Goal: Feedback & Contribution: Leave review/rating

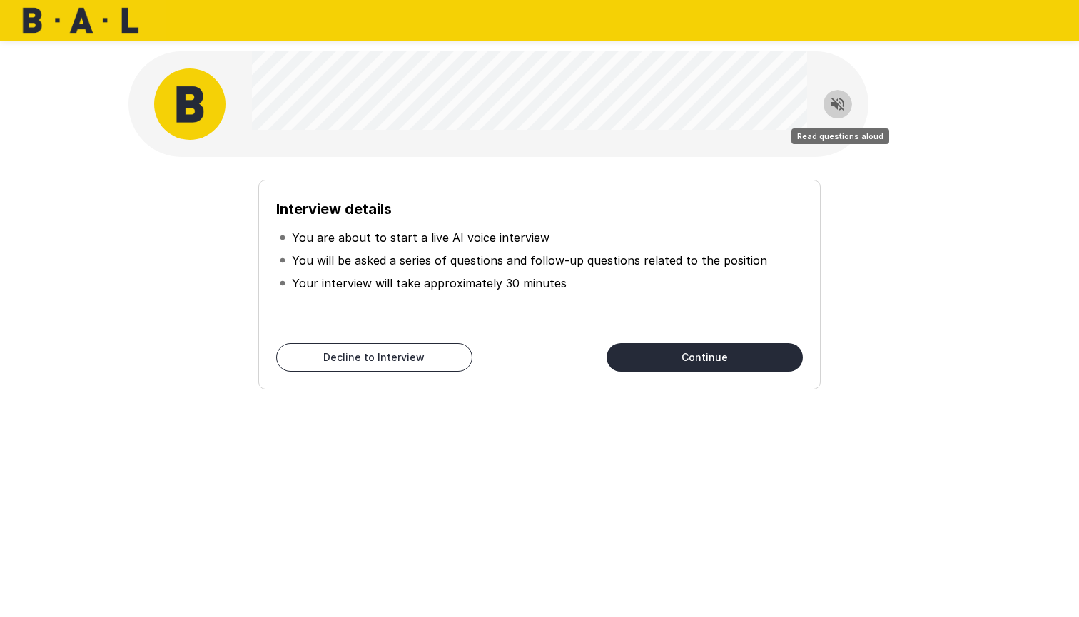
click at [839, 103] on icon "Read questions aloud" at bounding box center [837, 104] width 17 height 17
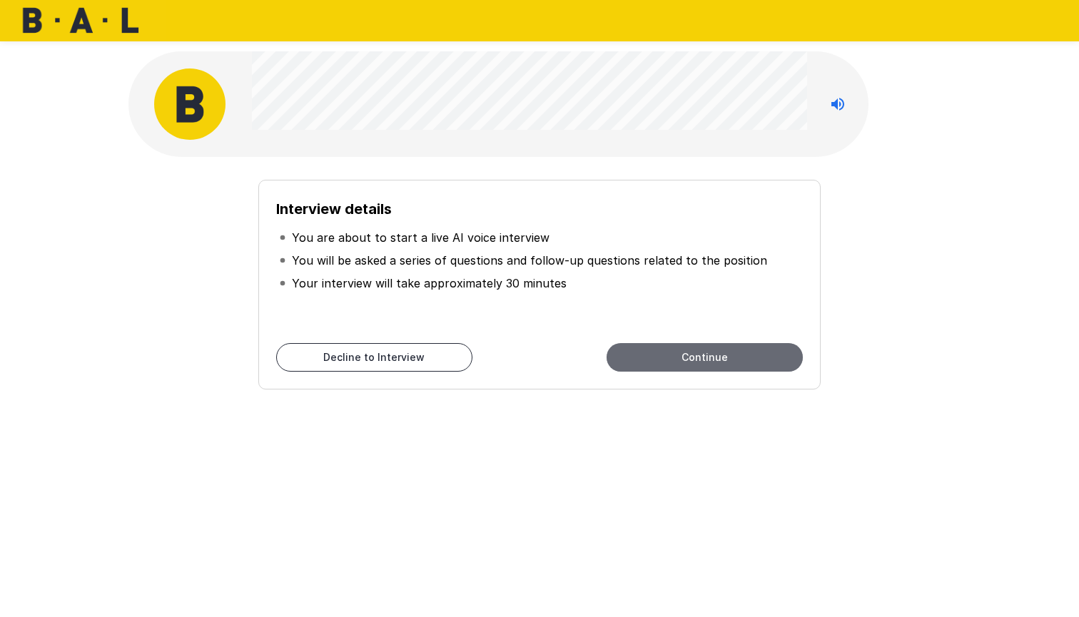
click at [719, 357] on button "Continue" at bounding box center [705, 357] width 196 height 29
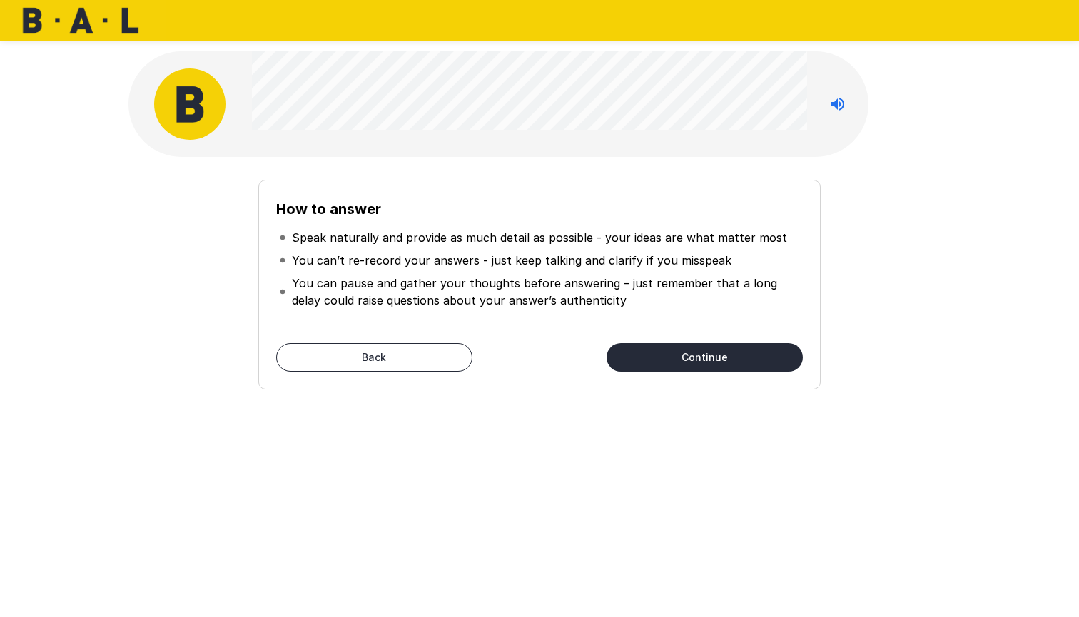
click at [426, 361] on button "Back" at bounding box center [374, 357] width 196 height 29
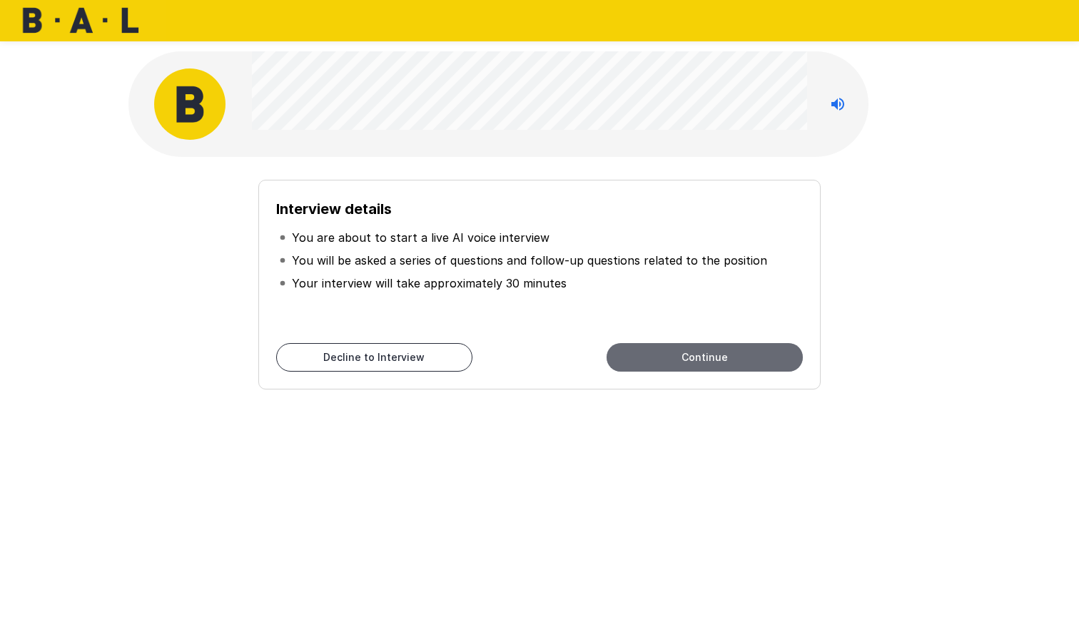
click at [694, 363] on button "Continue" at bounding box center [705, 357] width 196 height 29
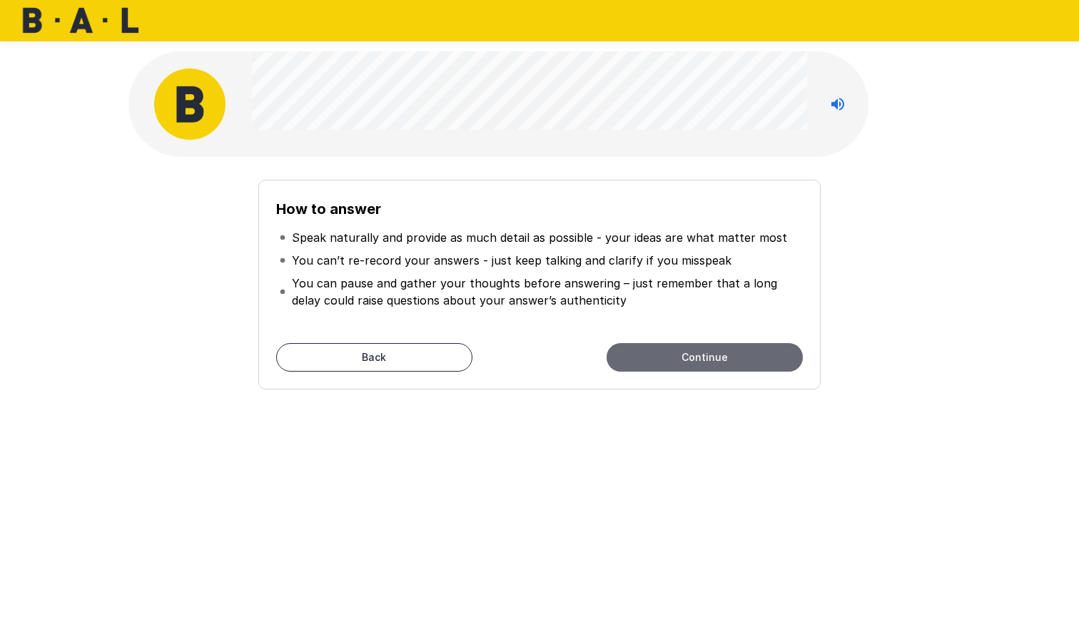
click at [707, 359] on button "Continue" at bounding box center [705, 357] width 196 height 29
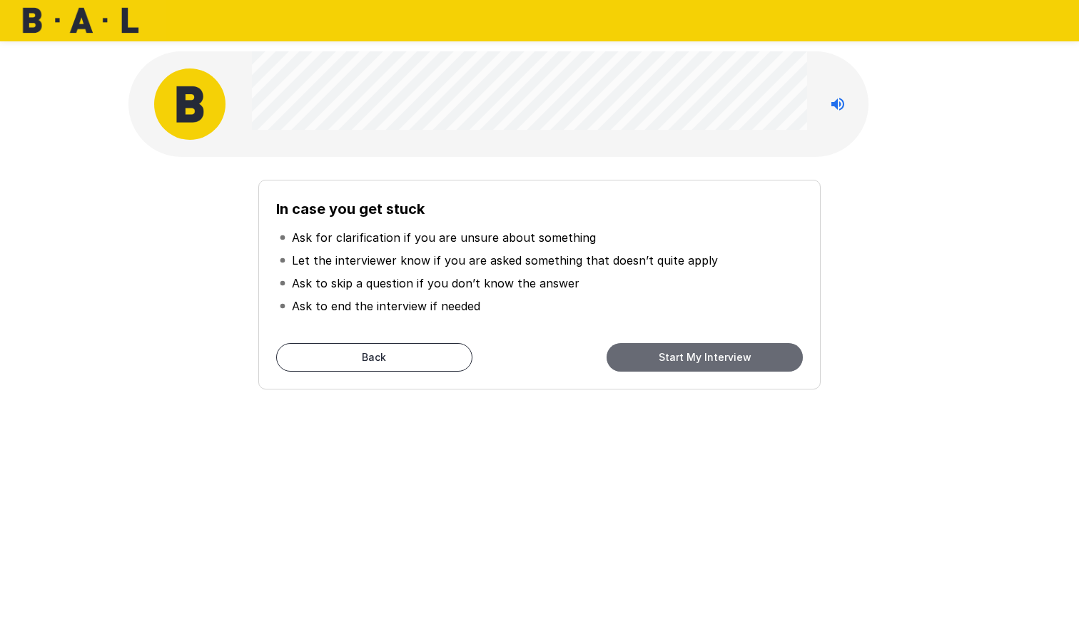
click at [701, 358] on button "Start My Interview" at bounding box center [705, 357] width 196 height 29
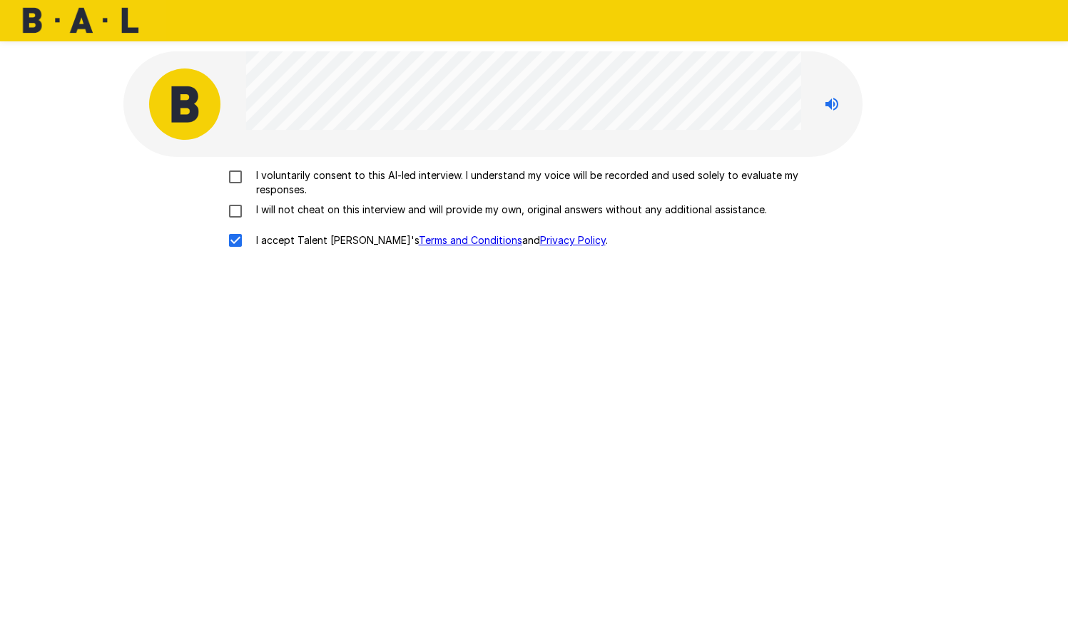
click at [235, 219] on div "I voluntarily consent to this AI-led interview. I understand my voice will be r…" at bounding box center [534, 211] width 811 height 87
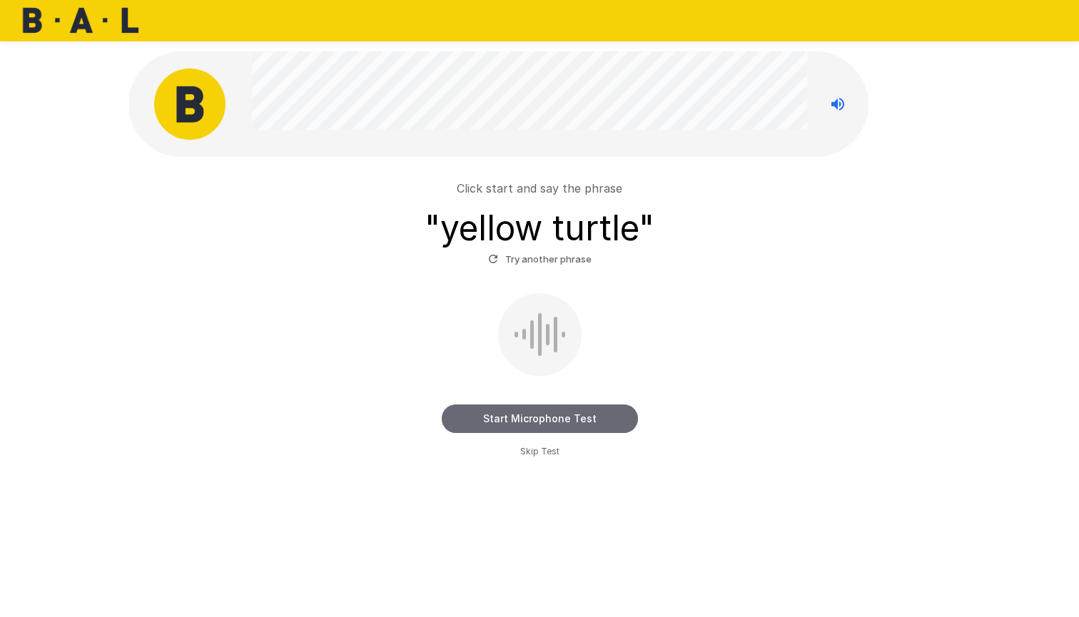
click at [545, 420] on button "Start Microphone Test" at bounding box center [540, 419] width 196 height 29
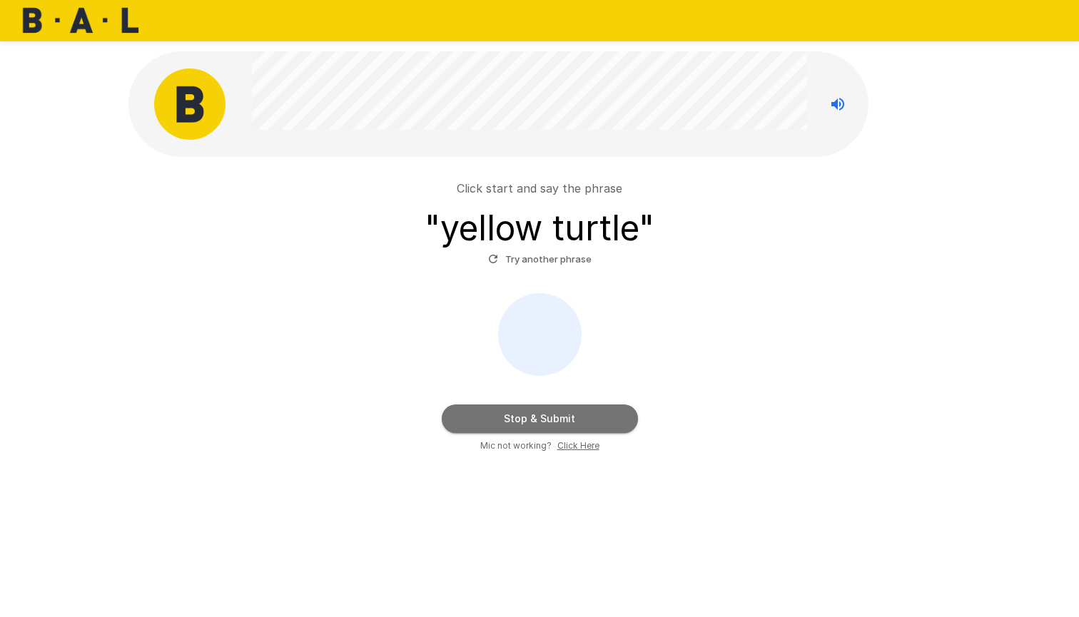
click at [545, 420] on button "Stop & Submit" at bounding box center [540, 419] width 196 height 29
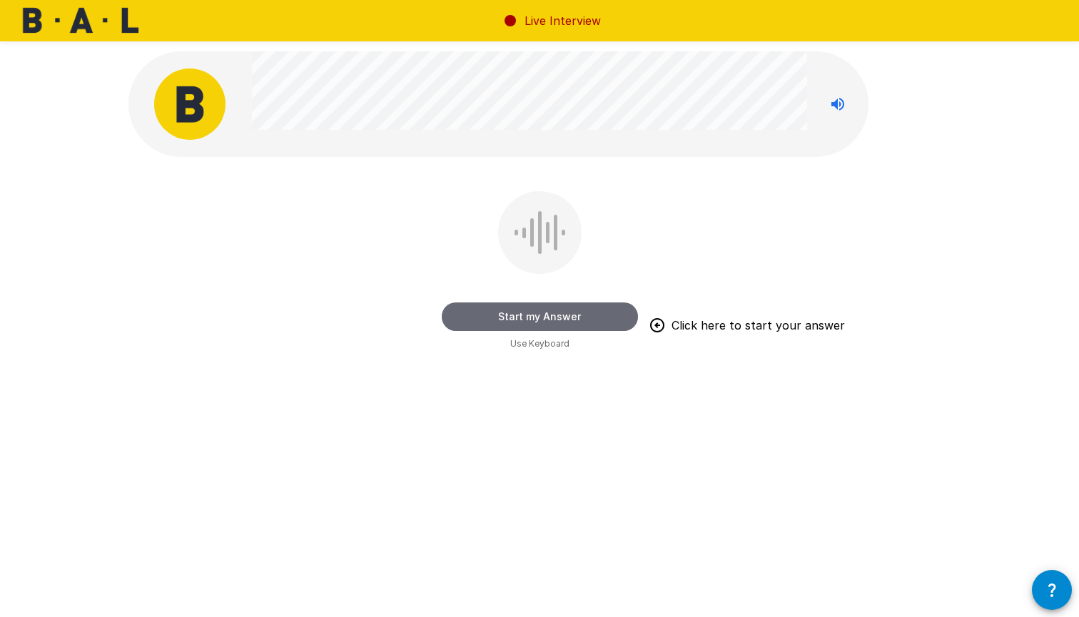
click at [555, 315] on button "Start my Answer" at bounding box center [540, 317] width 196 height 29
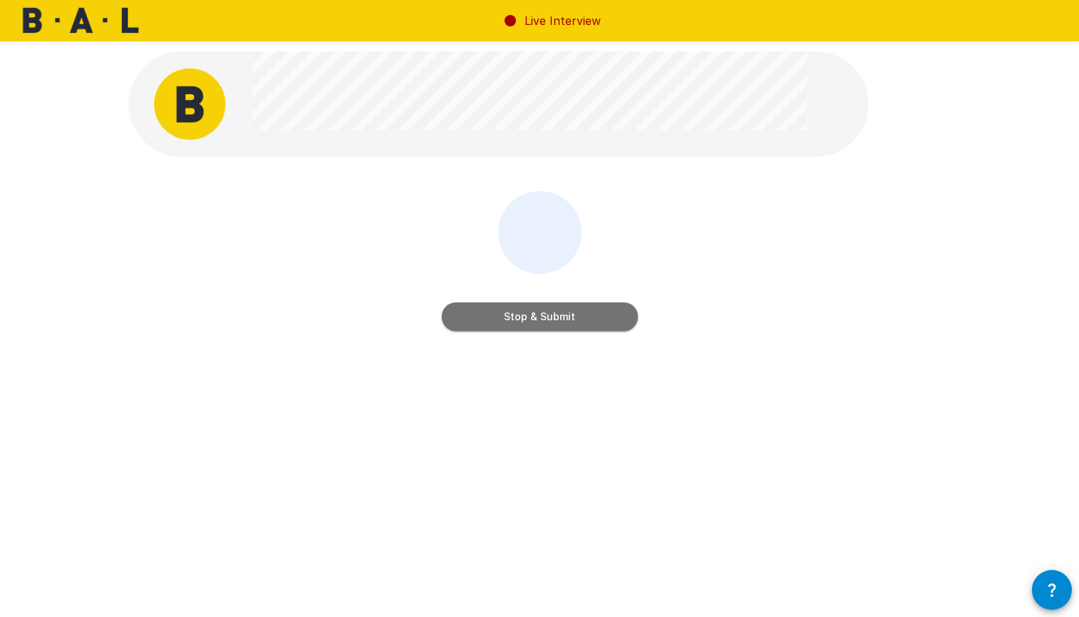
click at [544, 320] on button "Stop & Submit" at bounding box center [540, 317] width 196 height 29
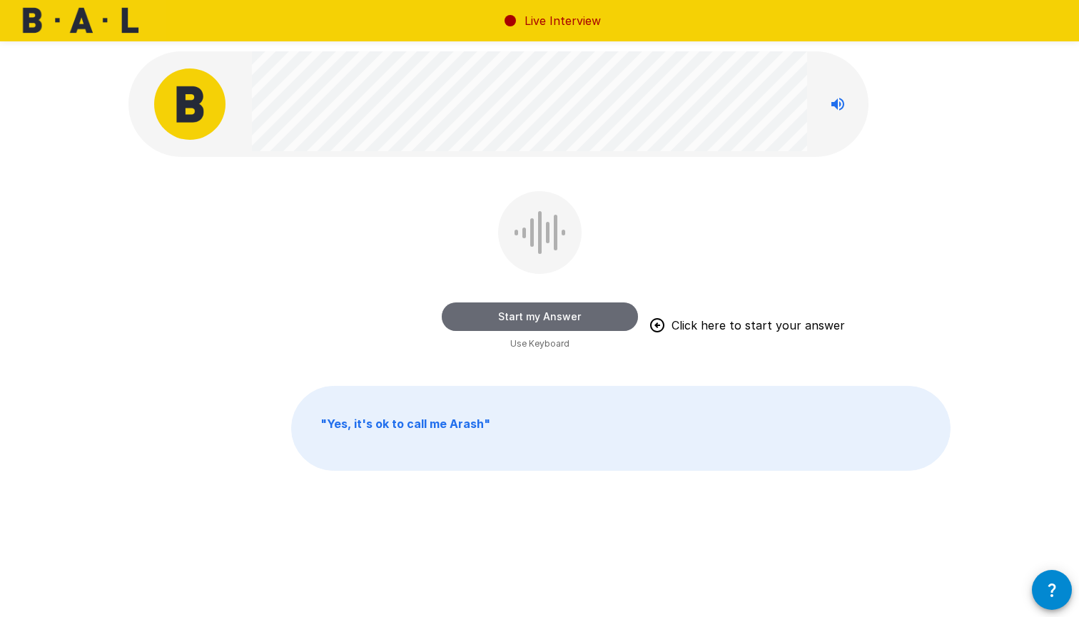
click at [572, 307] on button "Start my Answer" at bounding box center [540, 317] width 196 height 29
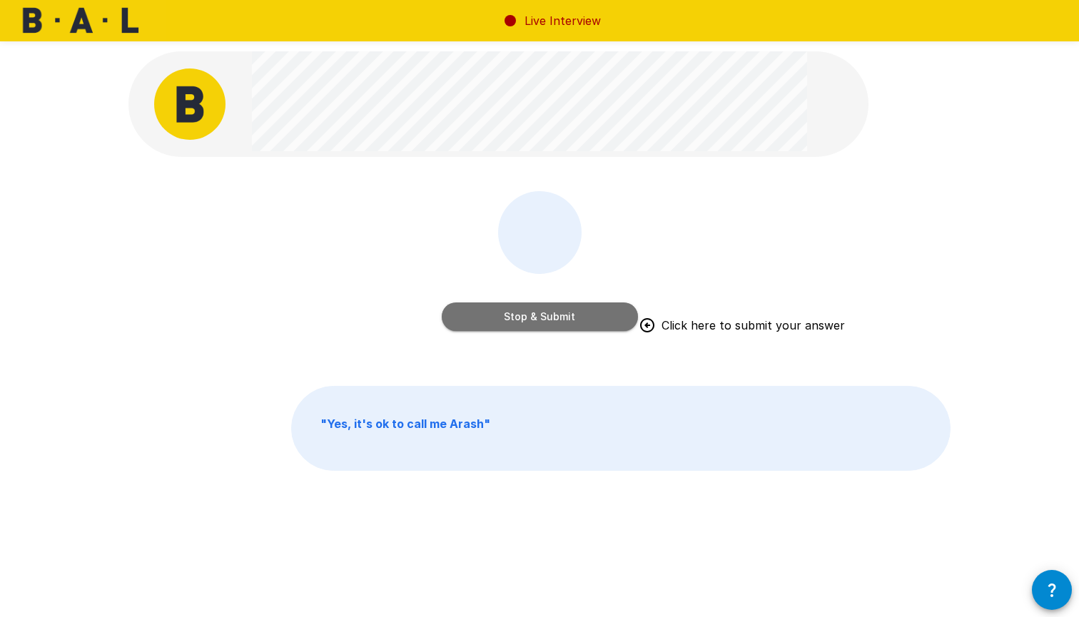
click at [550, 319] on button "Stop & Submit" at bounding box center [540, 317] width 196 height 29
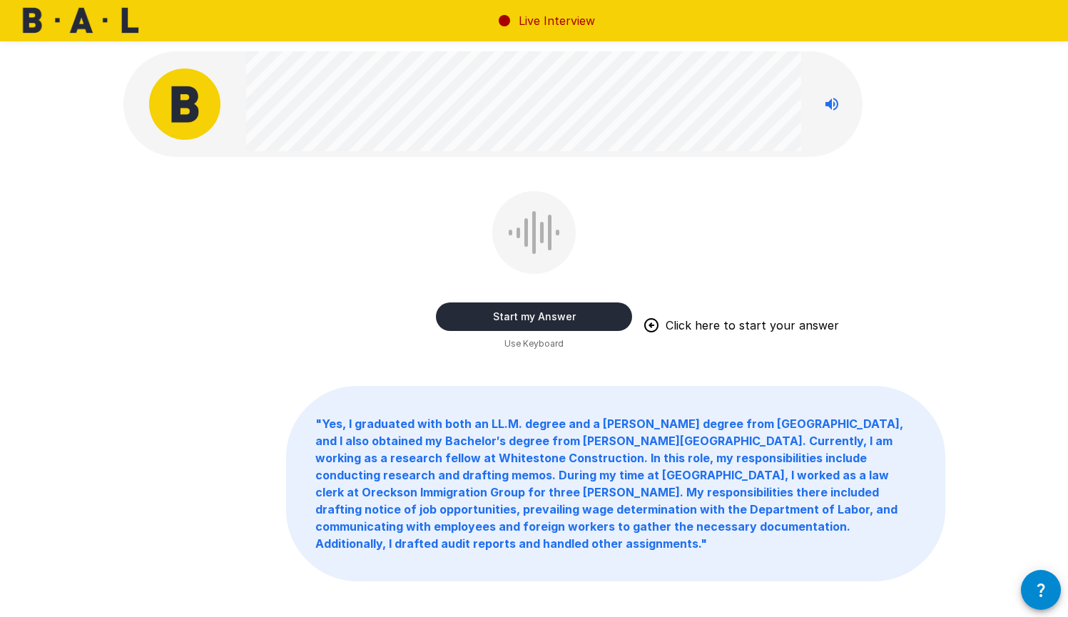
click at [570, 313] on button "Start my Answer" at bounding box center [534, 317] width 196 height 29
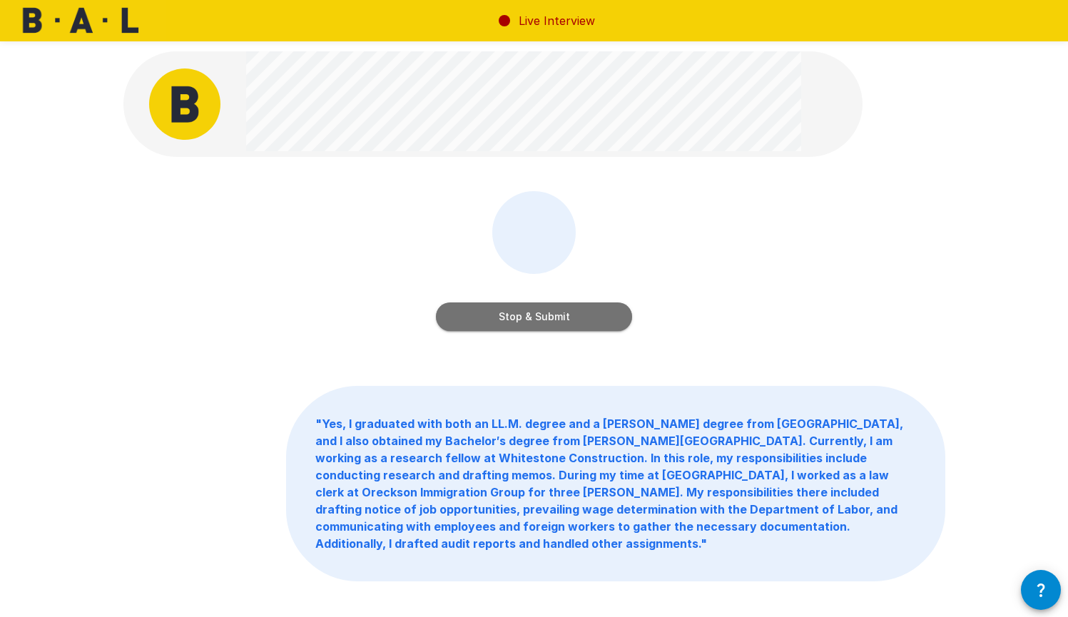
click at [535, 320] on button "Stop & Submit" at bounding box center [534, 317] width 196 height 29
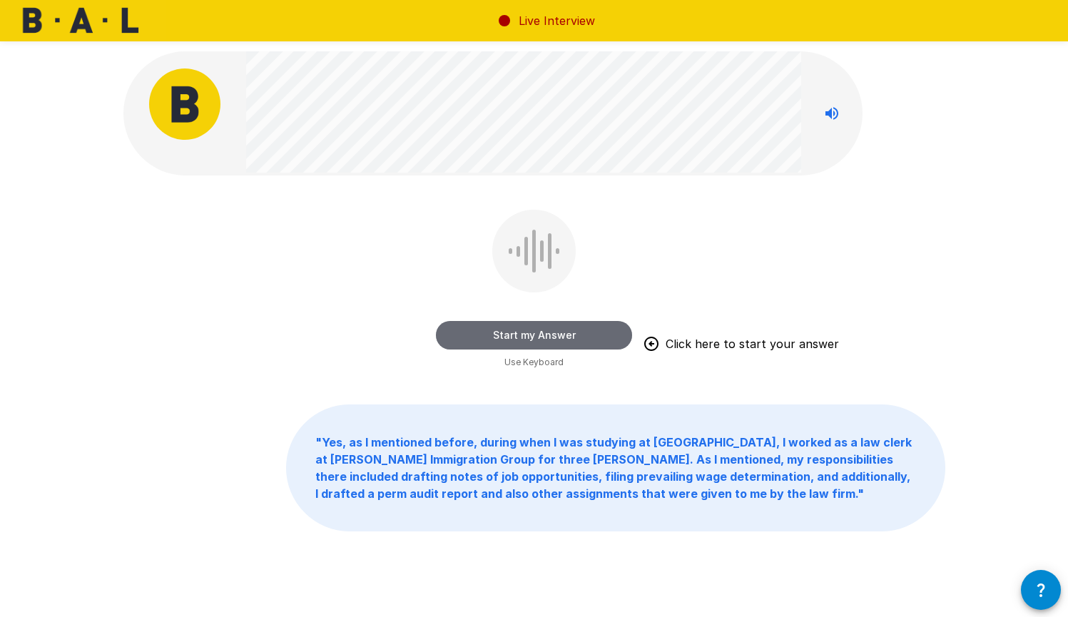
click at [570, 330] on button "Start my Answer" at bounding box center [534, 335] width 196 height 29
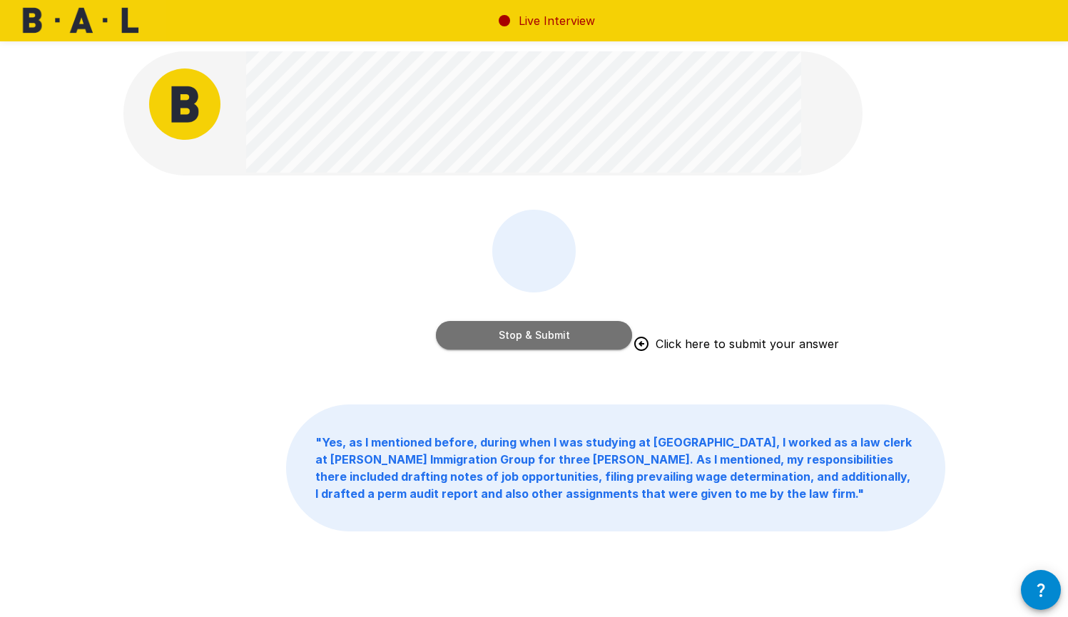
click at [531, 336] on button "Stop & Submit" at bounding box center [534, 335] width 196 height 29
click at [531, 336] on div "Stop & Submit Click here to submit your answer" at bounding box center [539, 290] width 822 height 161
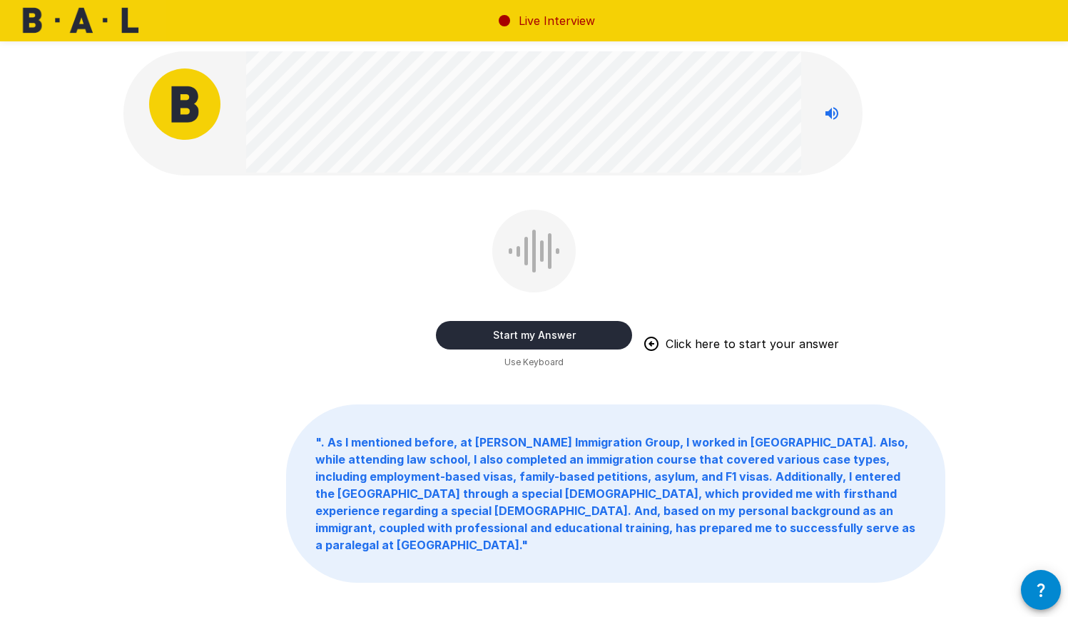
click at [490, 343] on button "Start my Answer" at bounding box center [534, 335] width 196 height 29
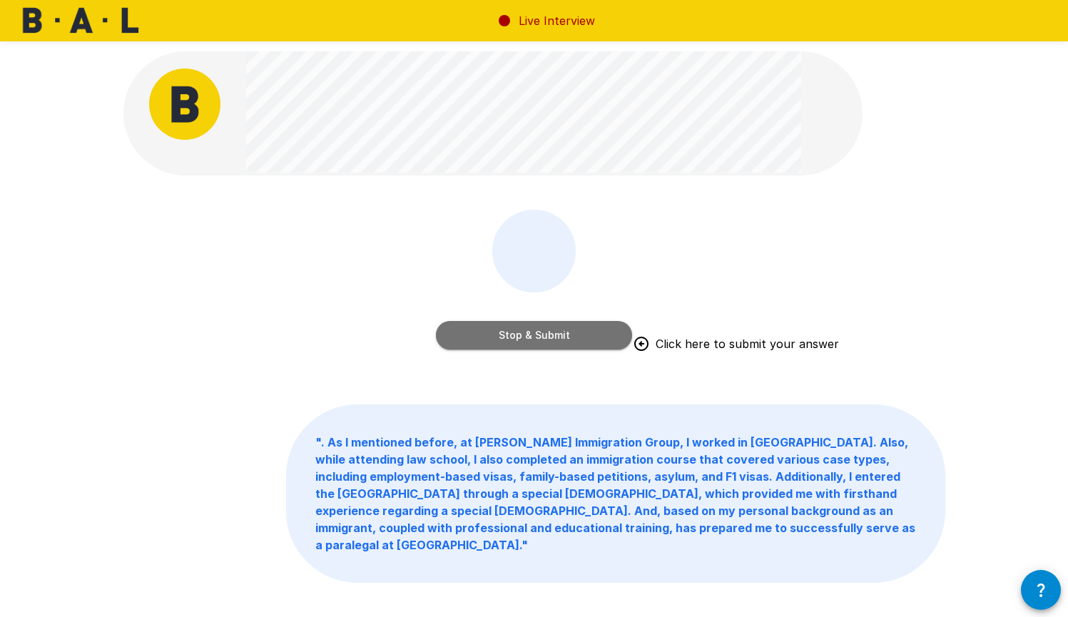
click at [499, 339] on button "Stop & Submit" at bounding box center [534, 335] width 196 height 29
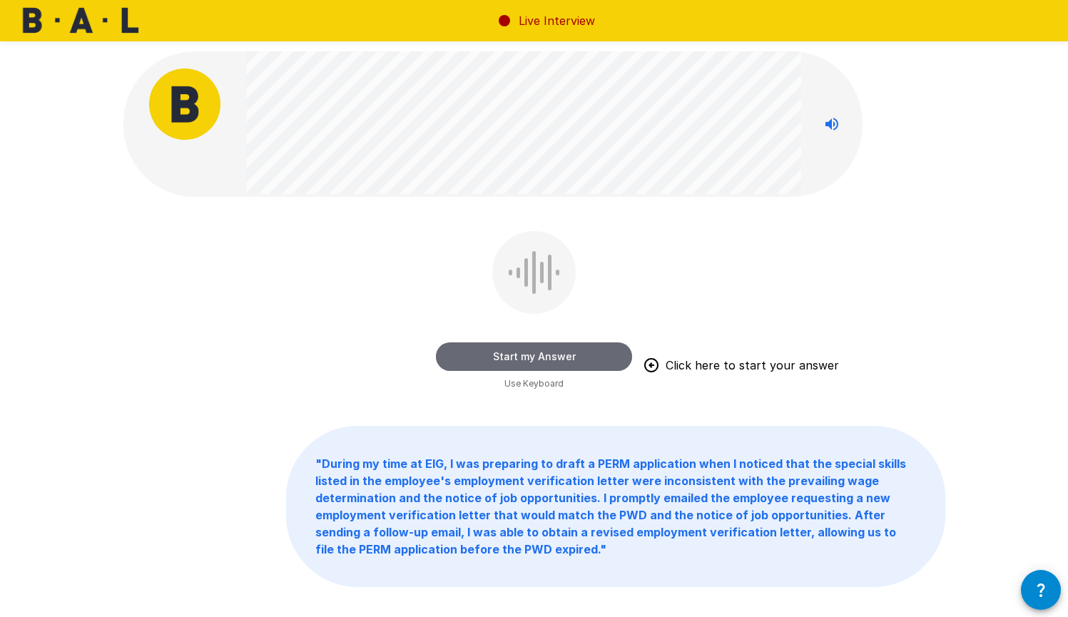
drag, startPoint x: 550, startPoint y: 352, endPoint x: 562, endPoint y: 353, distance: 11.5
click at [562, 353] on button "Start my Answer" at bounding box center [534, 357] width 196 height 29
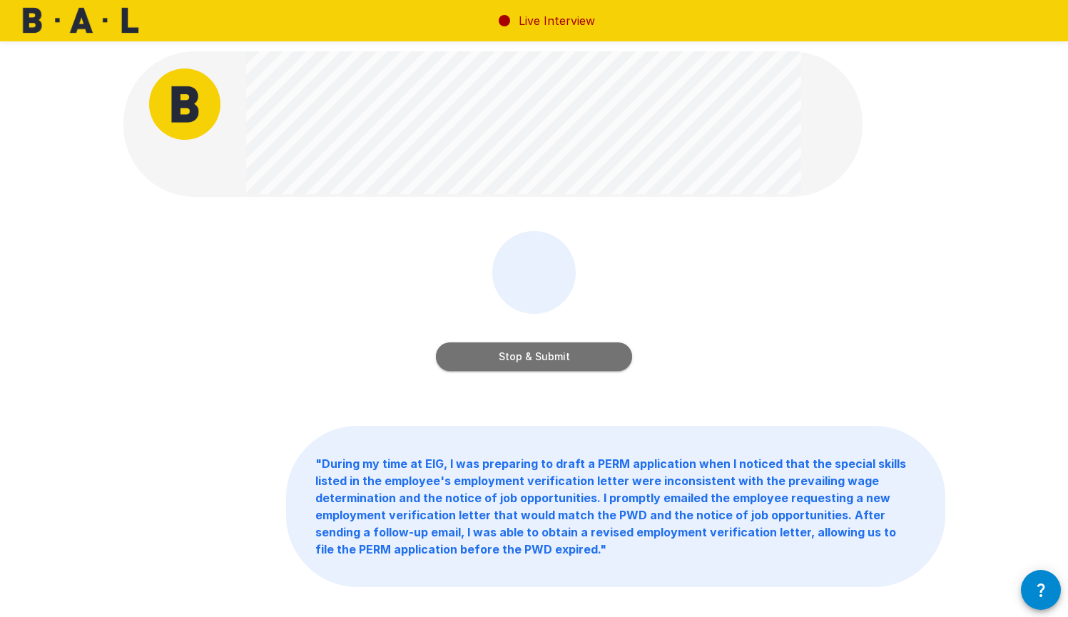
click at [534, 358] on button "Stop & Submit" at bounding box center [534, 357] width 196 height 29
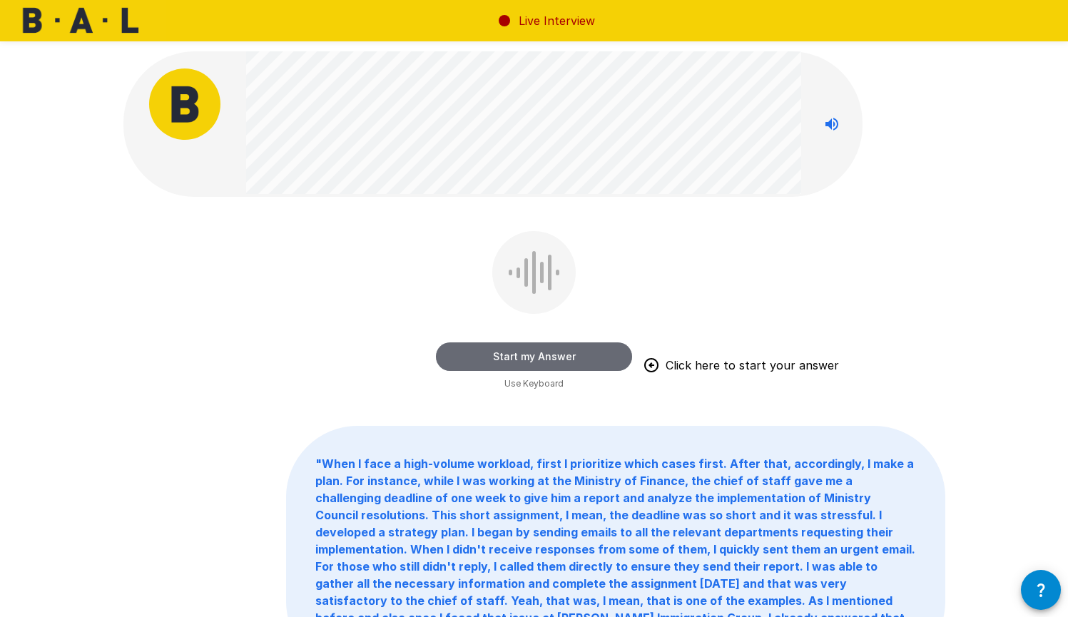
click at [557, 353] on button "Start my Answer" at bounding box center [534, 357] width 196 height 29
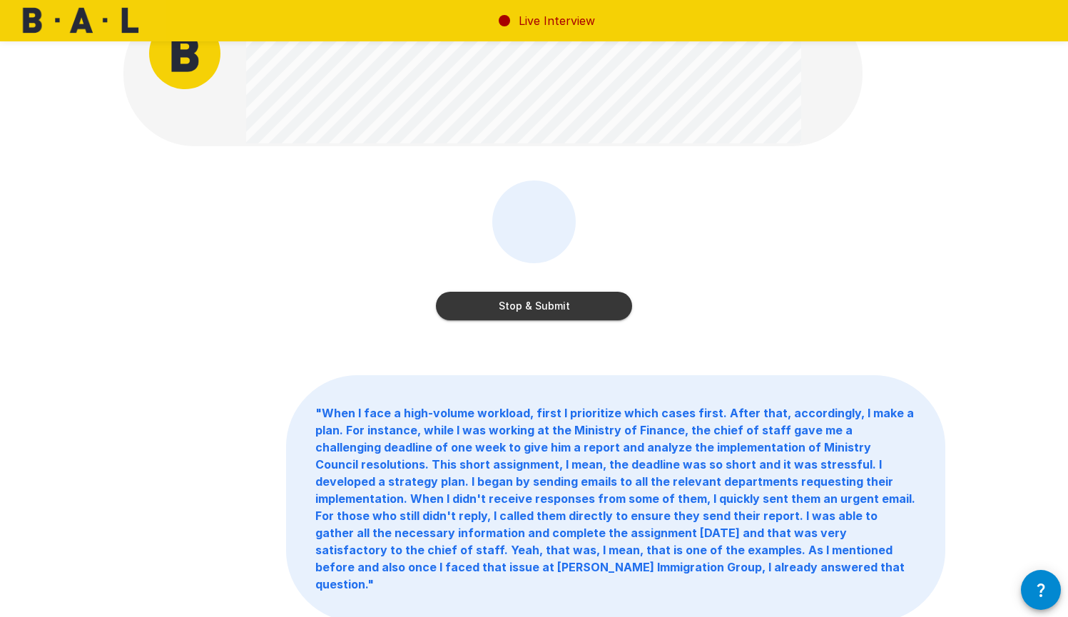
scroll to position [51, 0]
click at [534, 305] on button "Stop & Submit" at bounding box center [534, 306] width 196 height 29
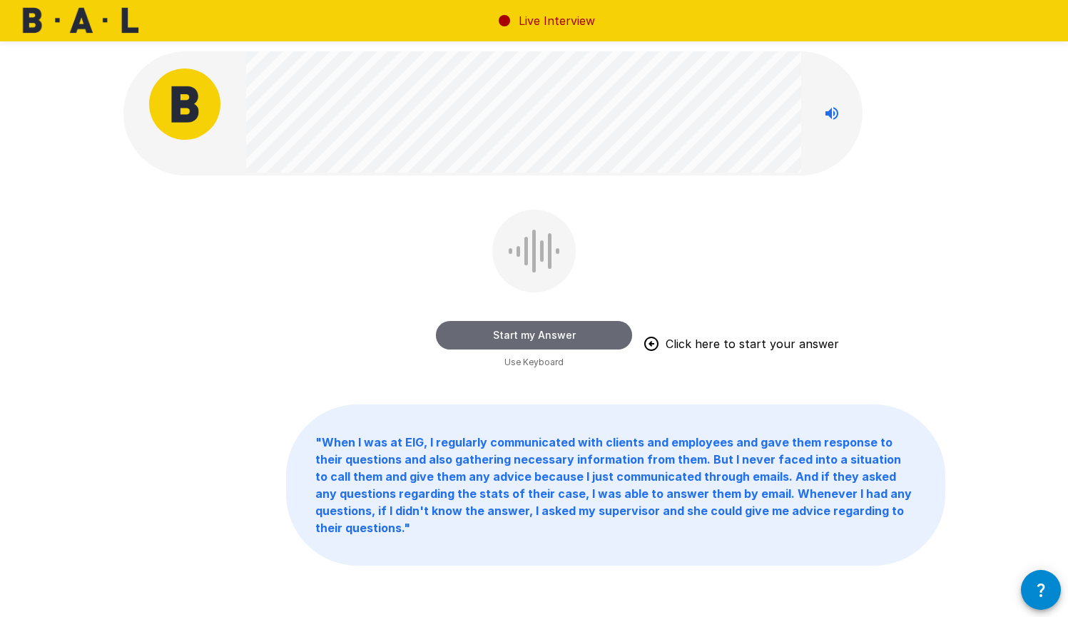
click at [549, 337] on button "Start my Answer" at bounding box center [534, 335] width 196 height 29
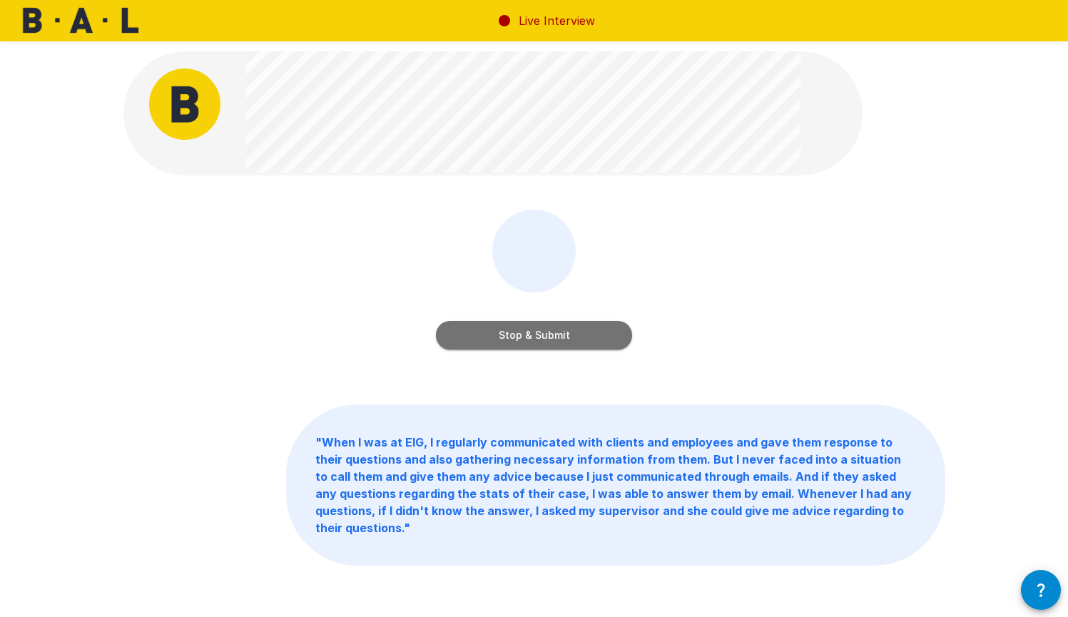
click at [543, 340] on button "Stop & Submit" at bounding box center [534, 335] width 196 height 29
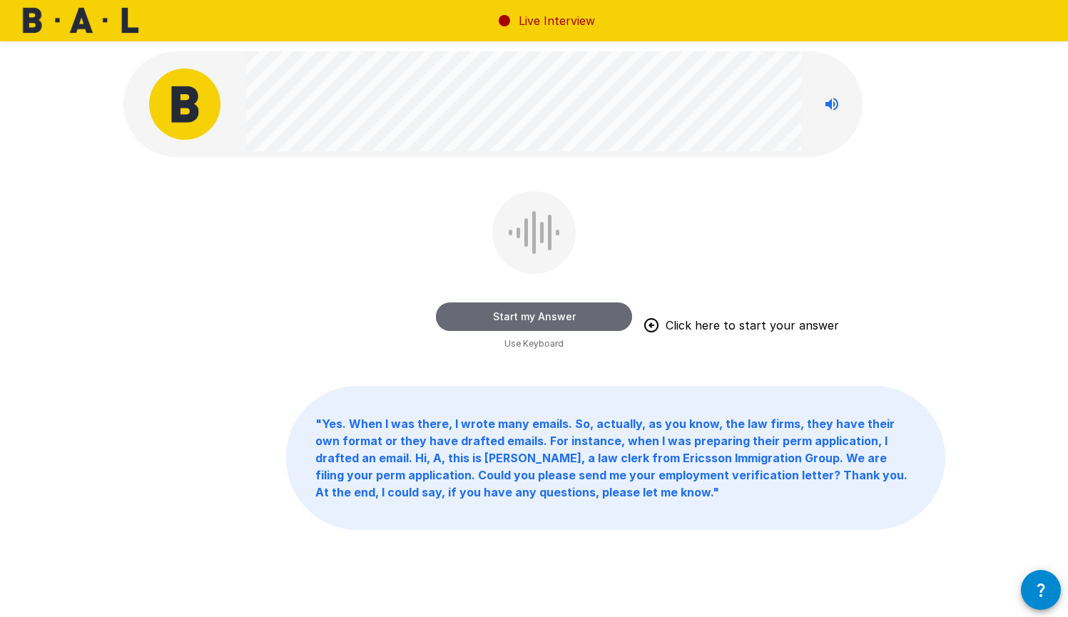
click at [537, 317] on button "Start my Answer" at bounding box center [534, 317] width 196 height 29
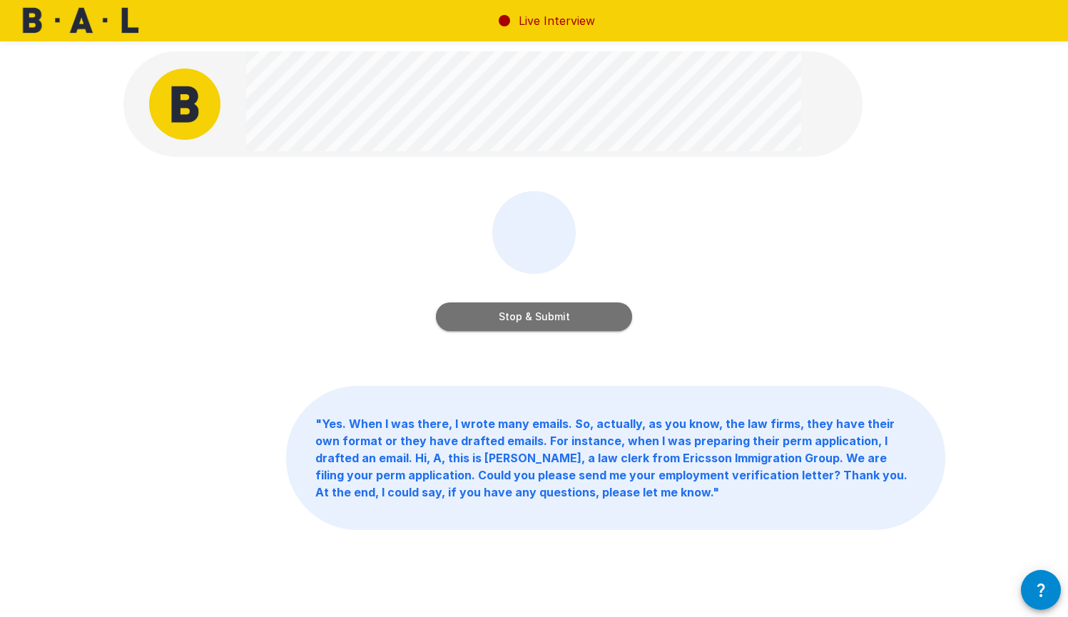
click at [532, 322] on button "Stop & Submit" at bounding box center [534, 317] width 196 height 29
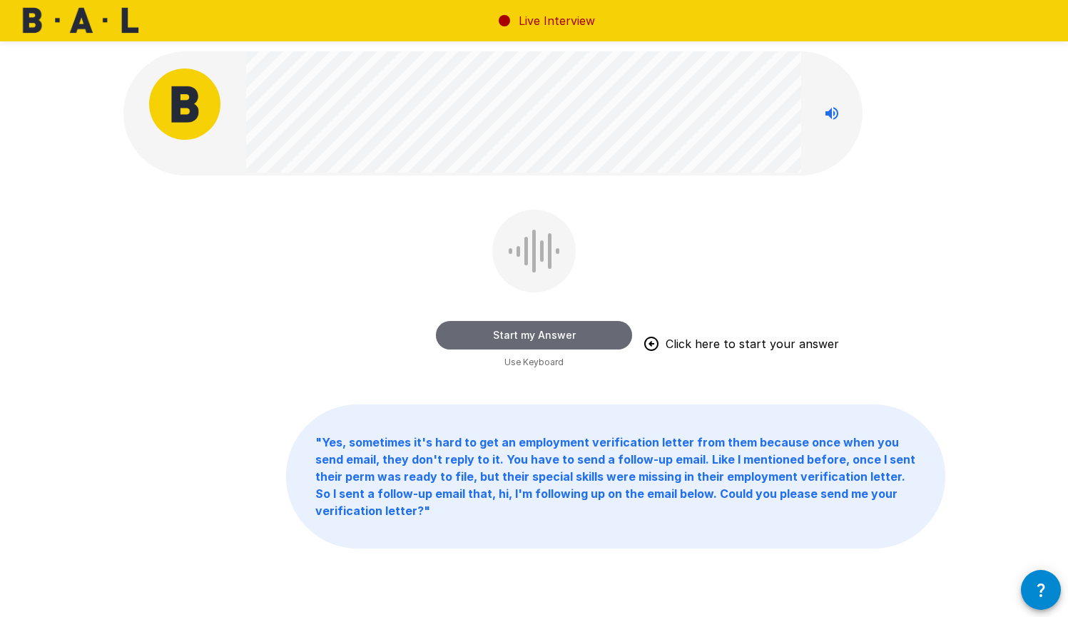
click at [532, 335] on button "Start my Answer" at bounding box center [534, 335] width 196 height 29
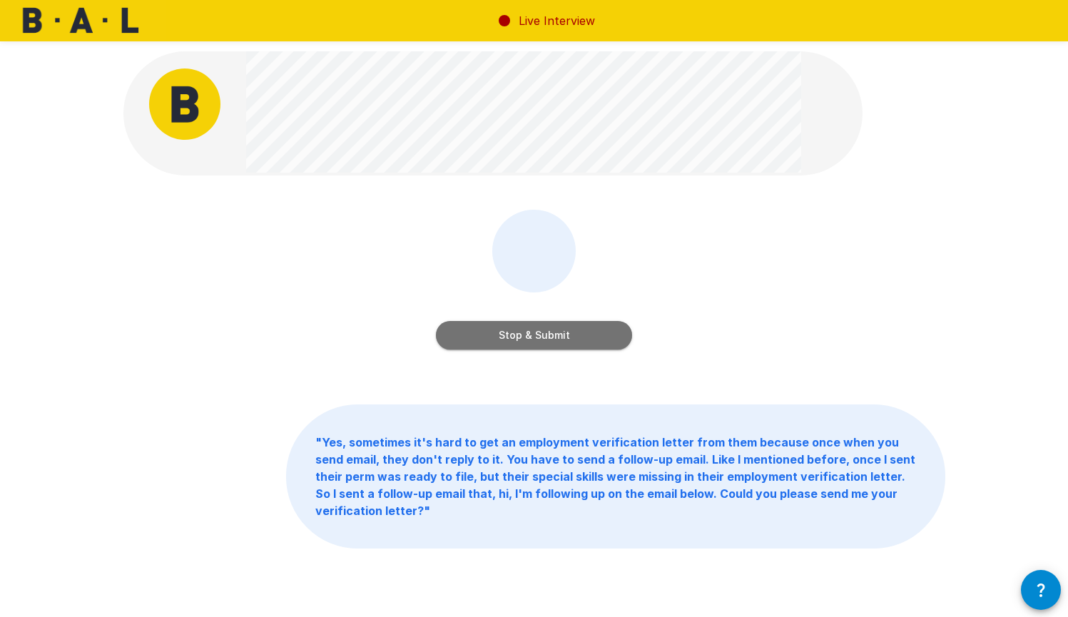
click at [565, 337] on button "Stop & Submit" at bounding box center [534, 335] width 196 height 29
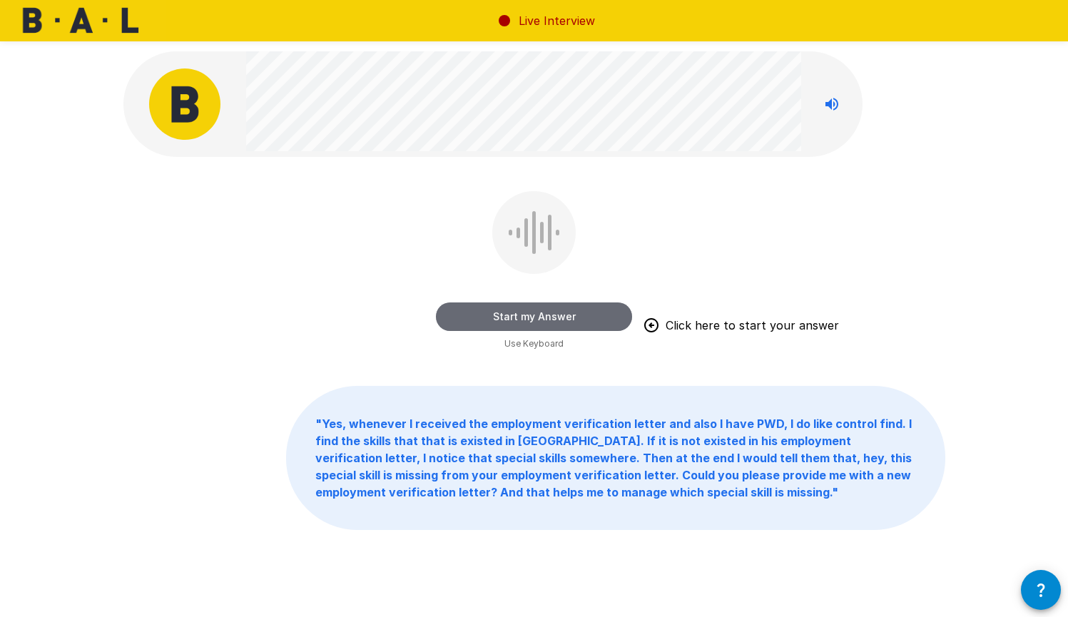
click at [557, 315] on button "Start my Answer" at bounding box center [534, 317] width 196 height 29
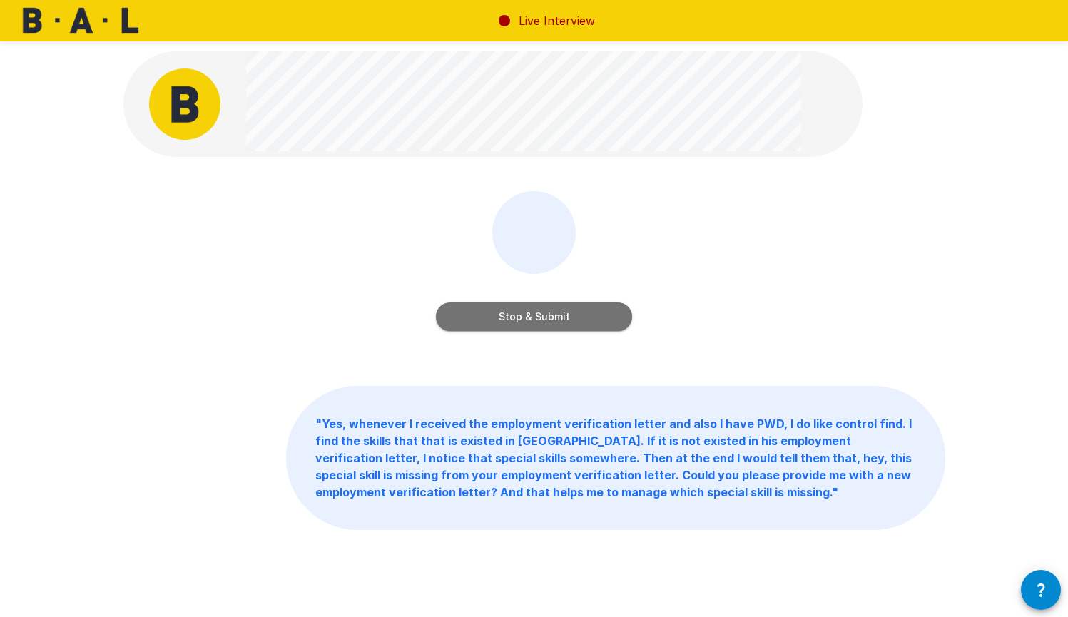
click at [560, 314] on button "Stop & Submit" at bounding box center [534, 317] width 196 height 29
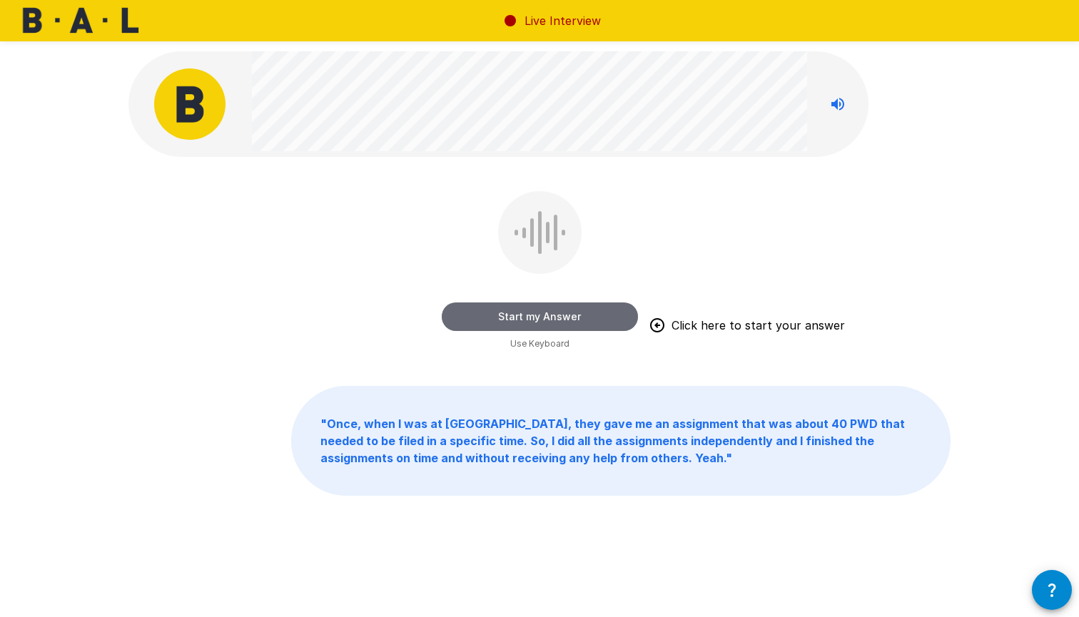
click at [530, 322] on button "Start my Answer" at bounding box center [540, 317] width 196 height 29
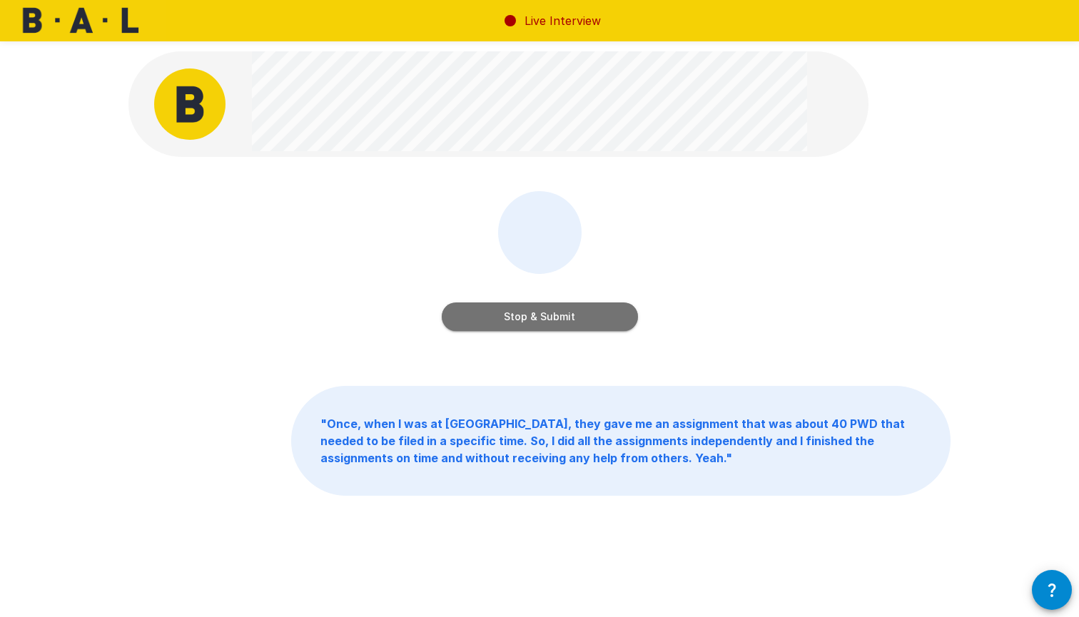
click at [572, 311] on button "Stop & Submit" at bounding box center [540, 317] width 196 height 29
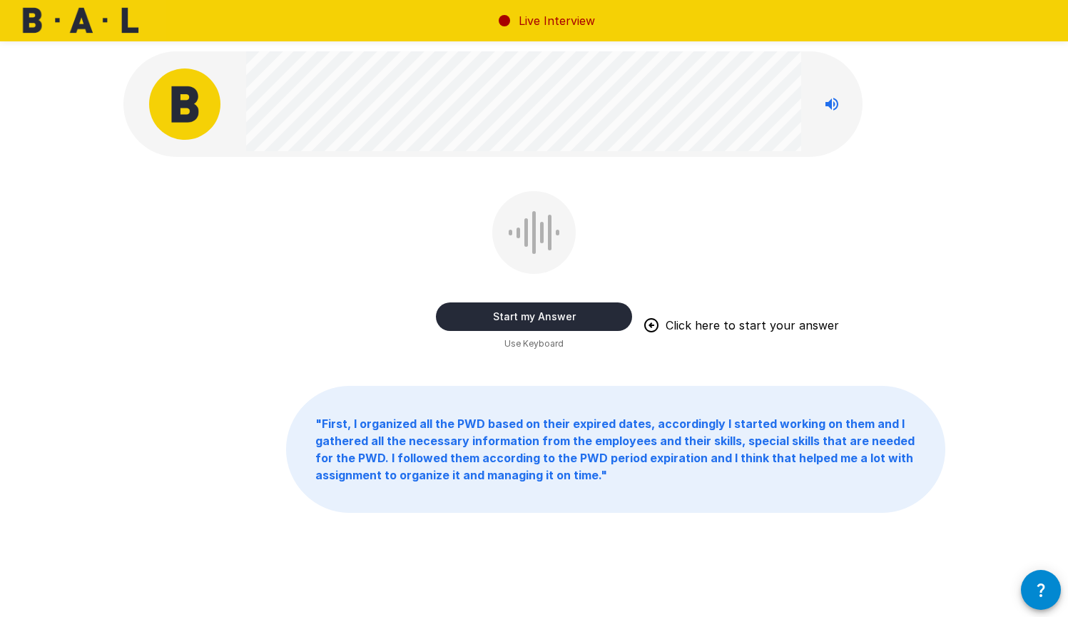
drag, startPoint x: 547, startPoint y: 321, endPoint x: 213, endPoint y: 241, distance: 344.1
click at [213, 241] on div "Start my Answer Click here to start your answer Use Keyboard" at bounding box center [534, 271] width 822 height 161
click at [551, 323] on button "Start my Answer" at bounding box center [534, 317] width 196 height 29
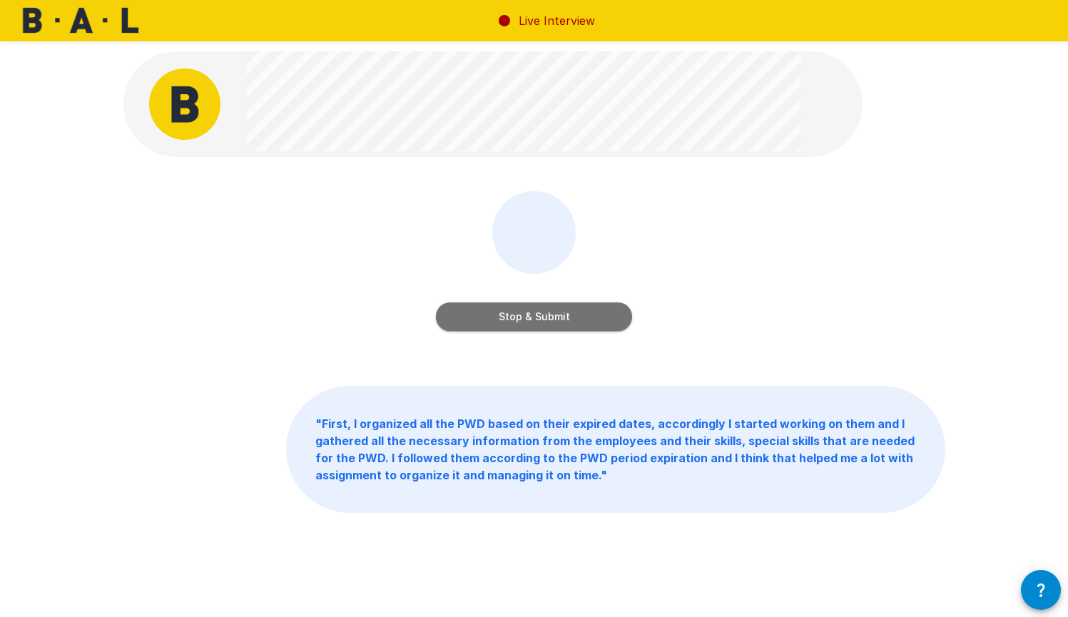
click at [546, 313] on button "Stop & Submit" at bounding box center [534, 317] width 196 height 29
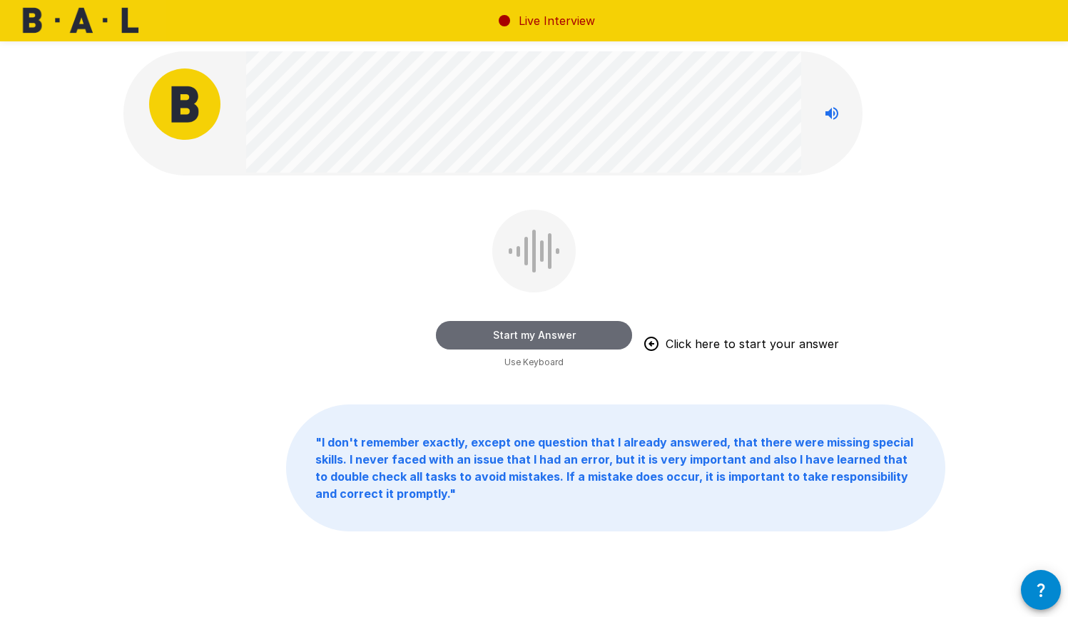
click at [541, 332] on button "Start my Answer" at bounding box center [534, 335] width 196 height 29
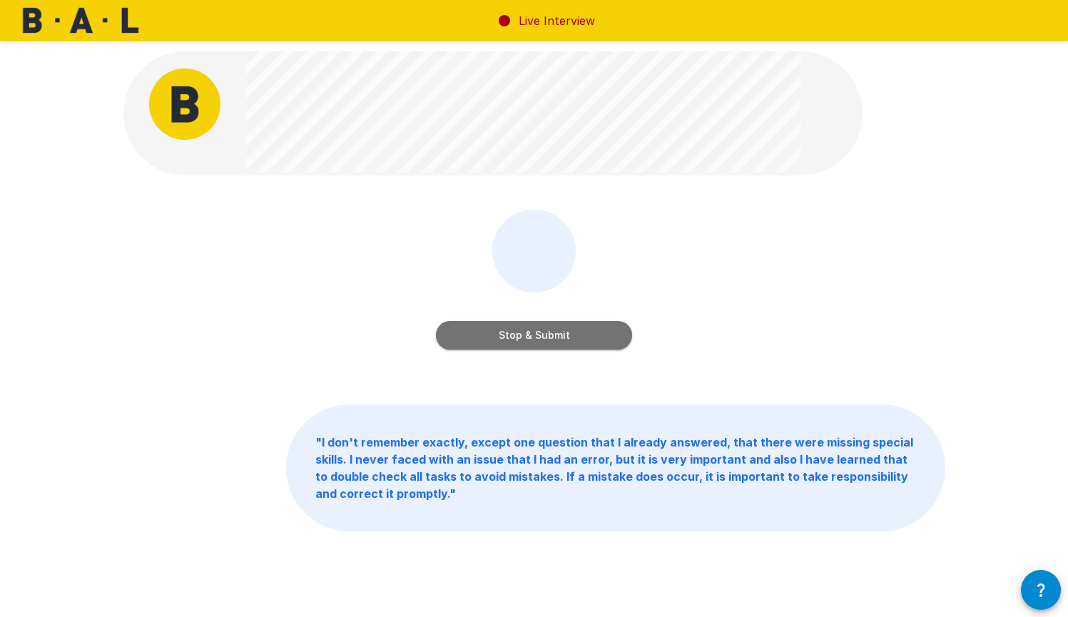
click at [533, 336] on button "Stop & Submit" at bounding box center [534, 335] width 196 height 29
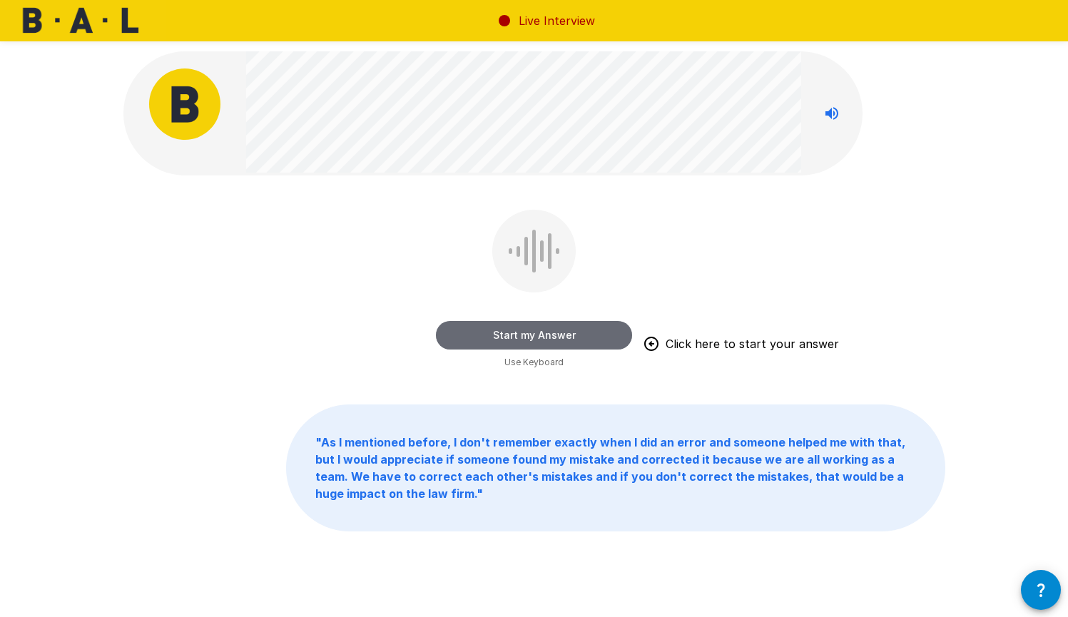
click at [547, 334] on button "Start my Answer" at bounding box center [534, 335] width 196 height 29
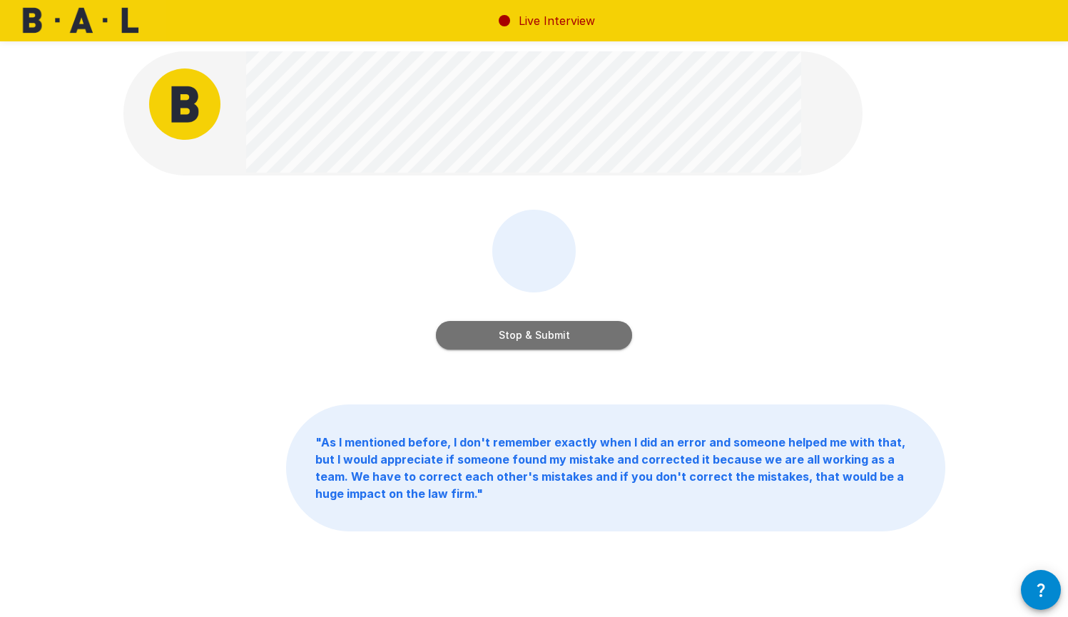
click at [542, 334] on button "Stop & Submit" at bounding box center [534, 335] width 196 height 29
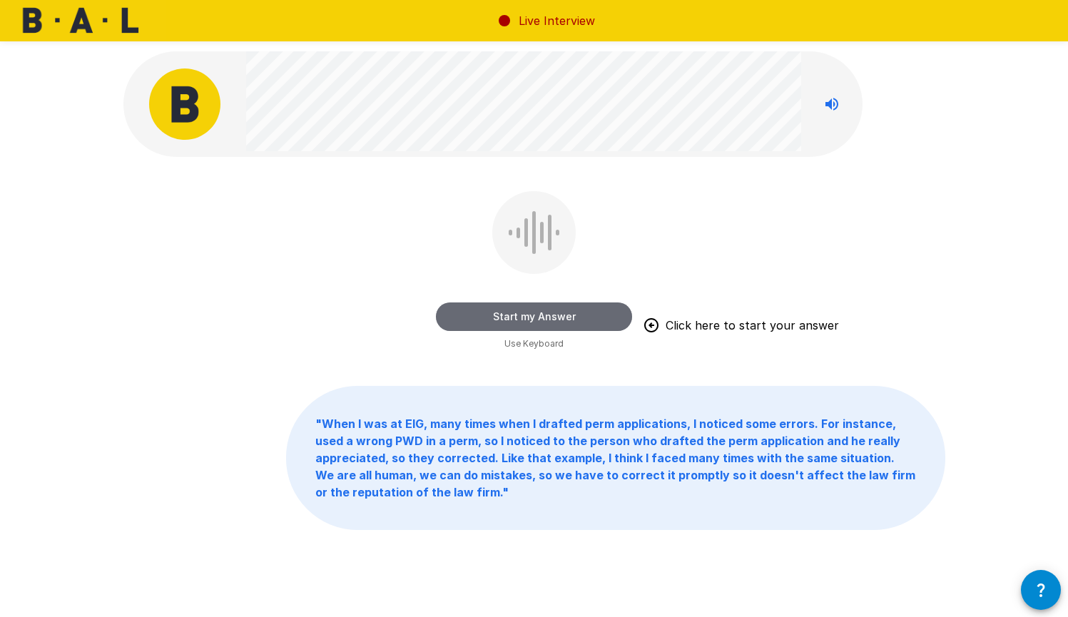
click at [530, 316] on button "Start my Answer" at bounding box center [534, 317] width 196 height 29
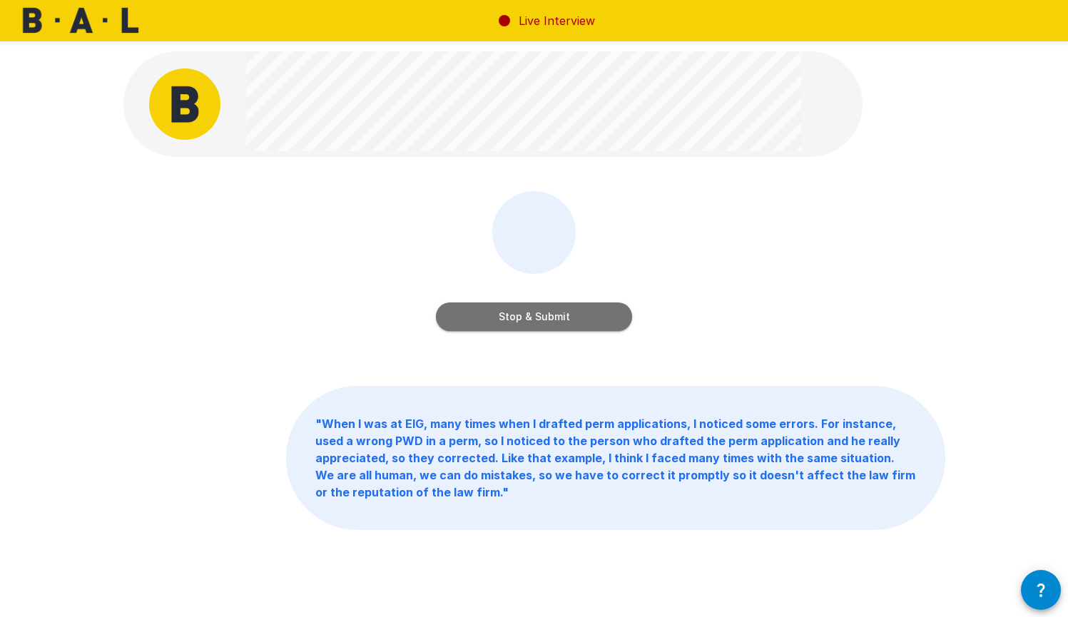
click at [556, 313] on button "Stop & Submit" at bounding box center [534, 317] width 196 height 29
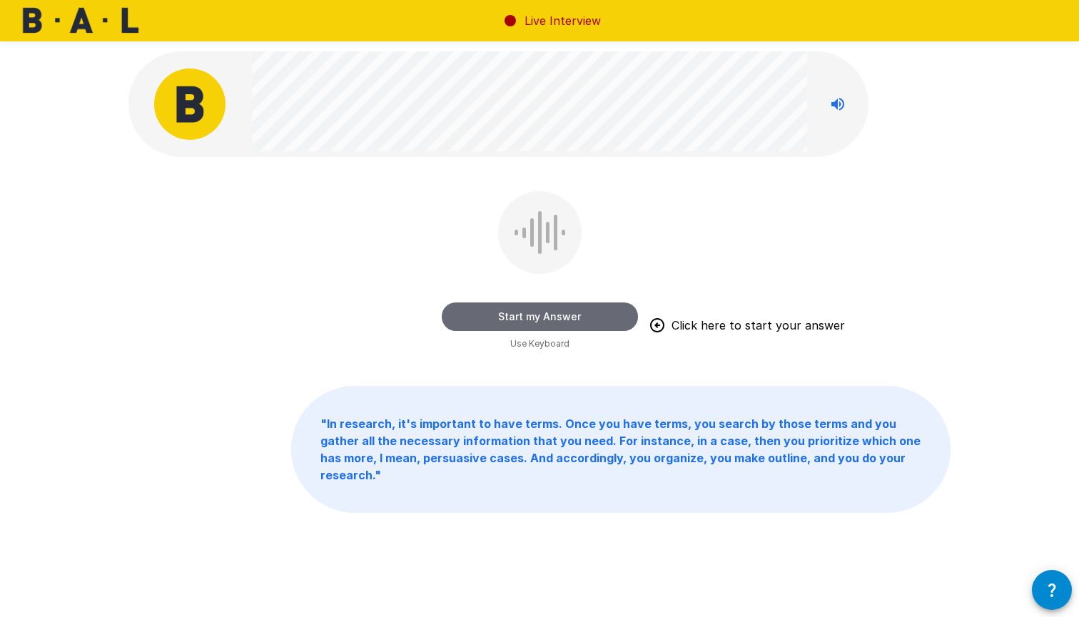
click at [550, 317] on button "Start my Answer" at bounding box center [540, 317] width 196 height 29
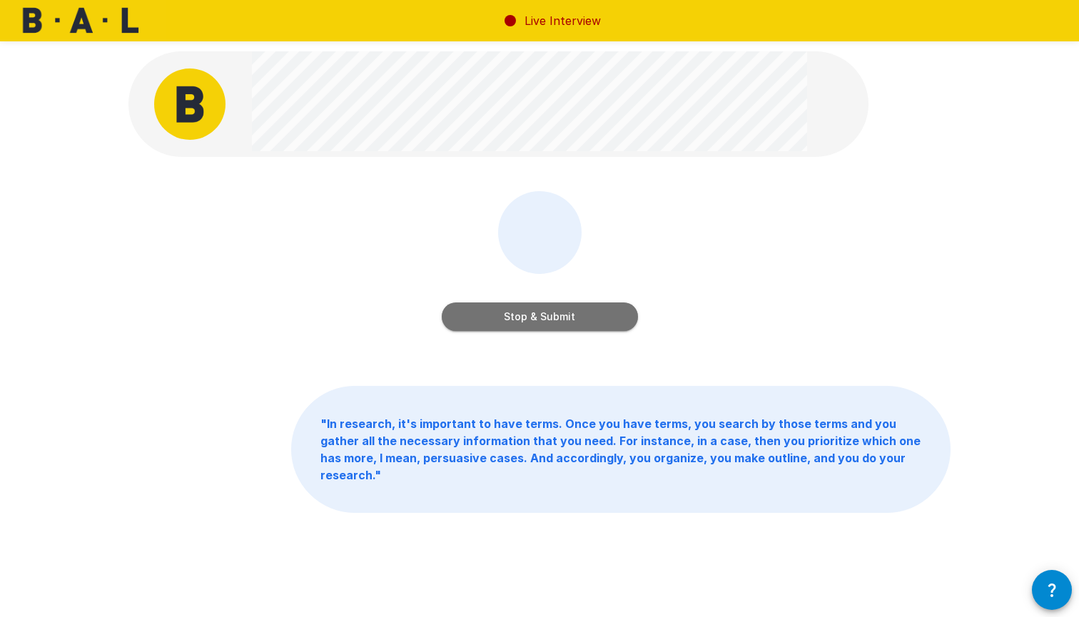
click at [555, 317] on button "Stop & Submit" at bounding box center [540, 317] width 196 height 29
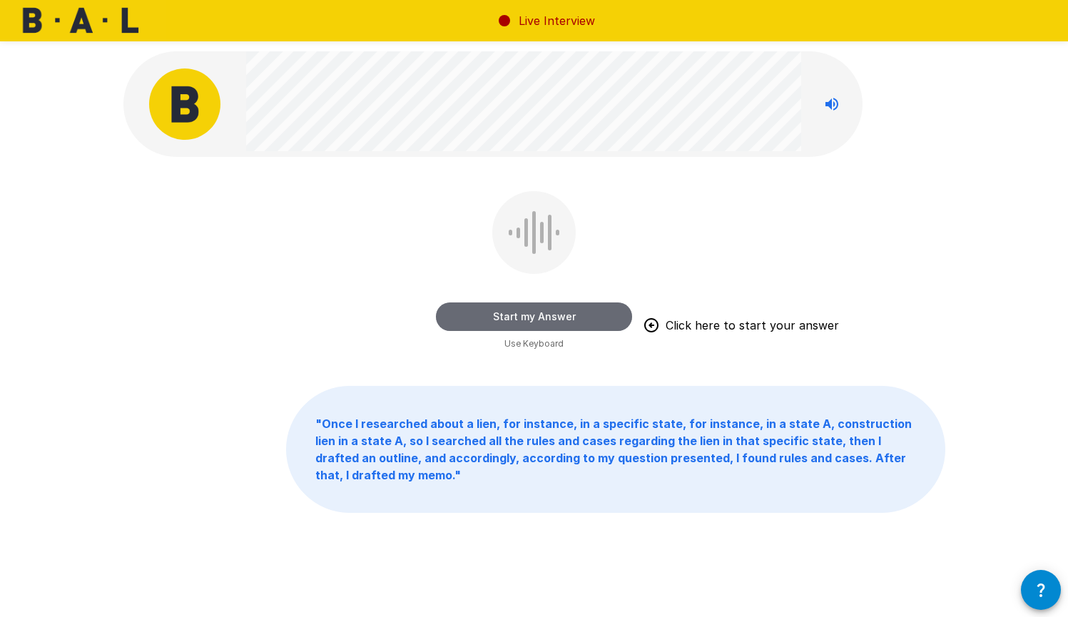
click at [538, 322] on button "Start my Answer" at bounding box center [534, 317] width 196 height 29
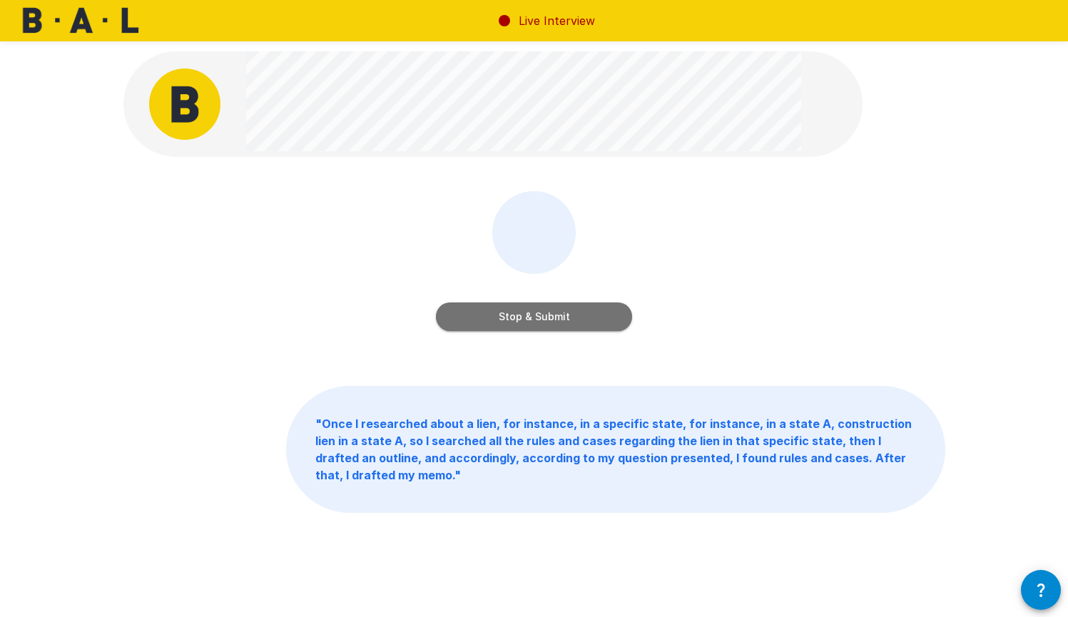
click at [560, 313] on button "Stop & Submit" at bounding box center [534, 317] width 196 height 29
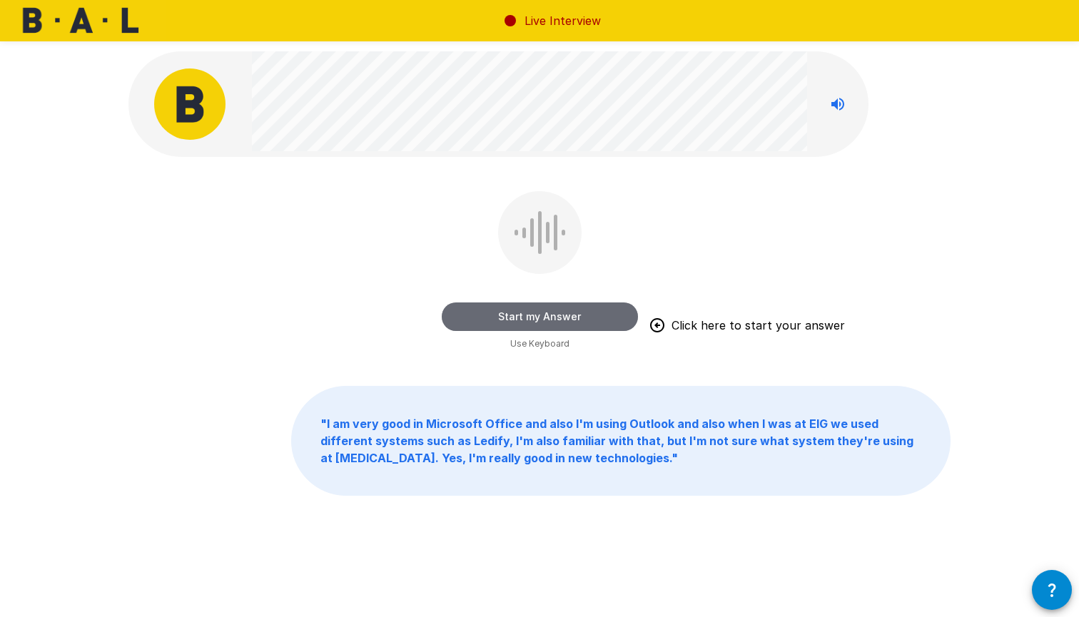
click at [550, 313] on button "Start my Answer" at bounding box center [540, 317] width 196 height 29
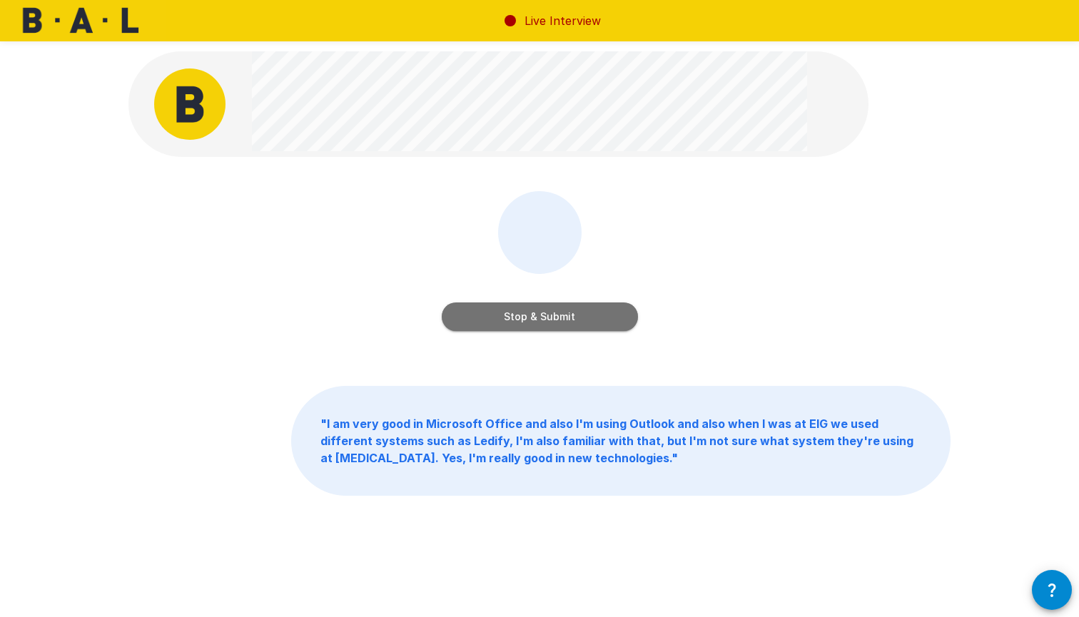
click at [544, 319] on button "Stop & Submit" at bounding box center [540, 317] width 196 height 29
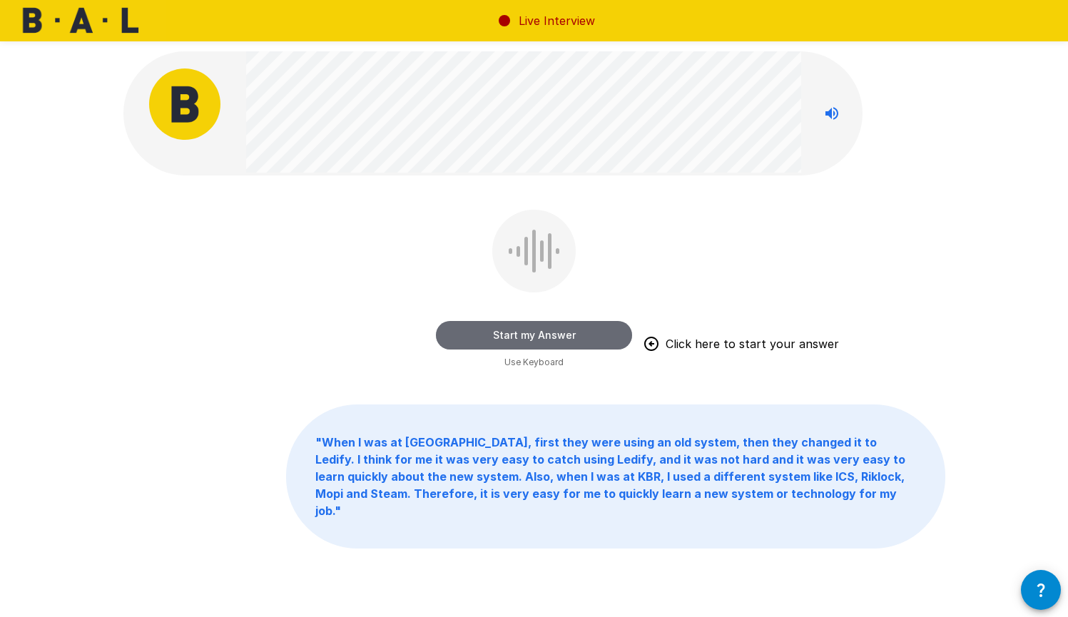
click at [525, 338] on button "Start my Answer" at bounding box center [534, 335] width 196 height 29
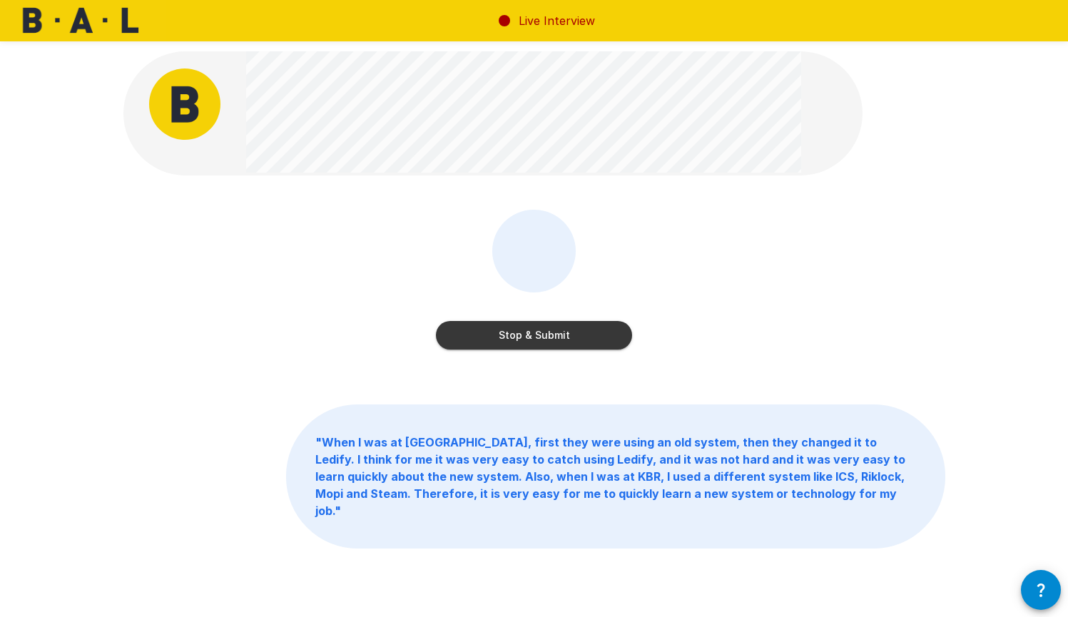
click at [558, 335] on button "Stop & Submit" at bounding box center [534, 335] width 196 height 29
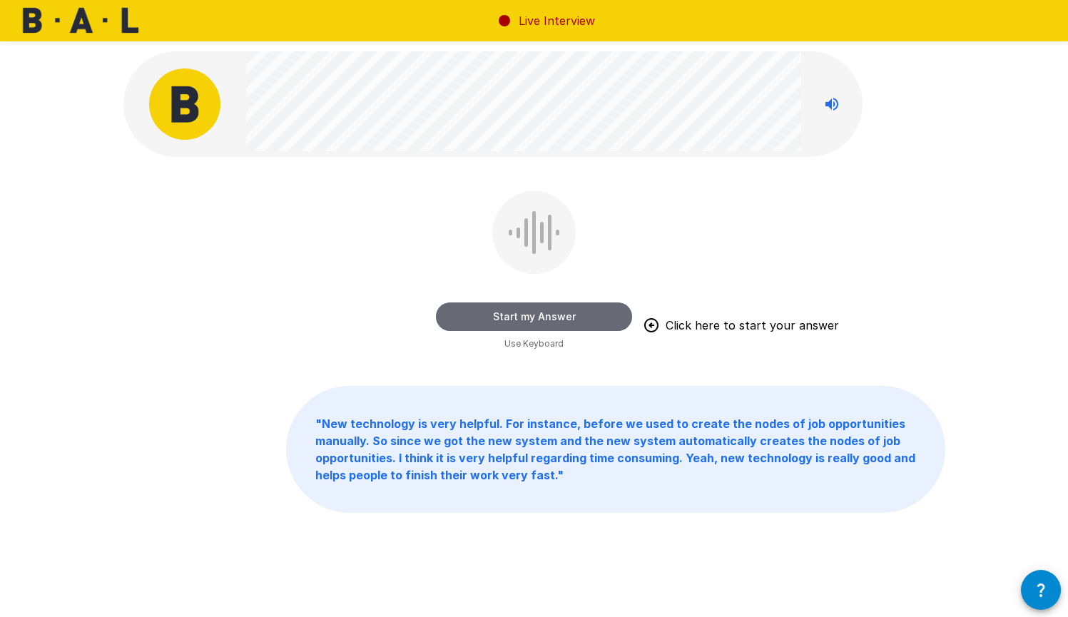
click at [527, 316] on button "Start my Answer" at bounding box center [534, 317] width 196 height 29
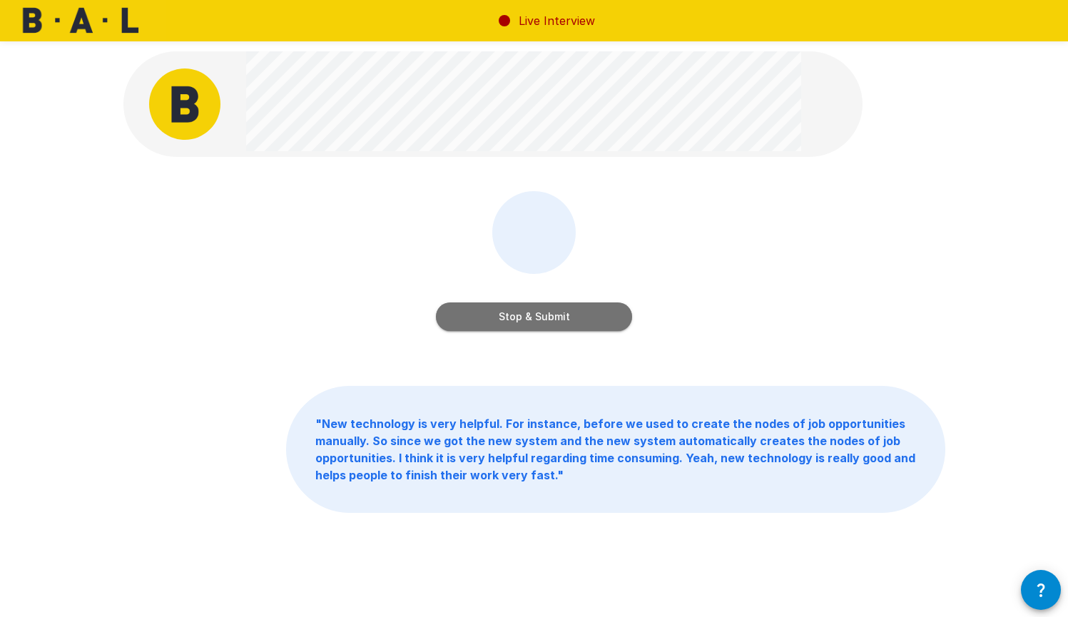
click at [528, 320] on button "Stop & Submit" at bounding box center [534, 317] width 196 height 29
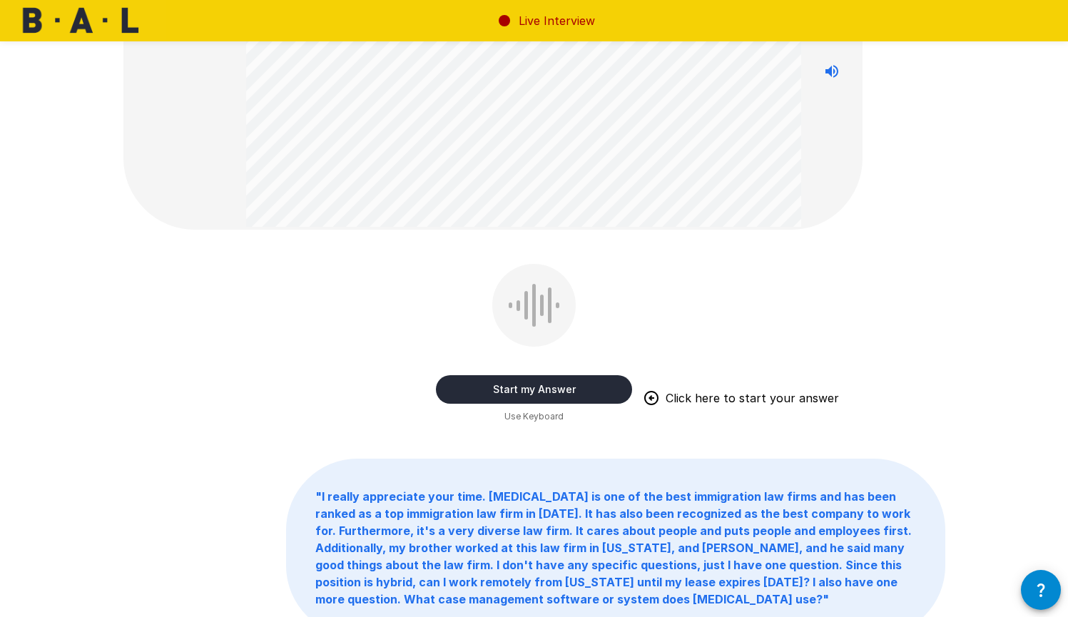
scroll to position [137, 0]
click at [510, 390] on button "Start my Answer" at bounding box center [534, 391] width 196 height 29
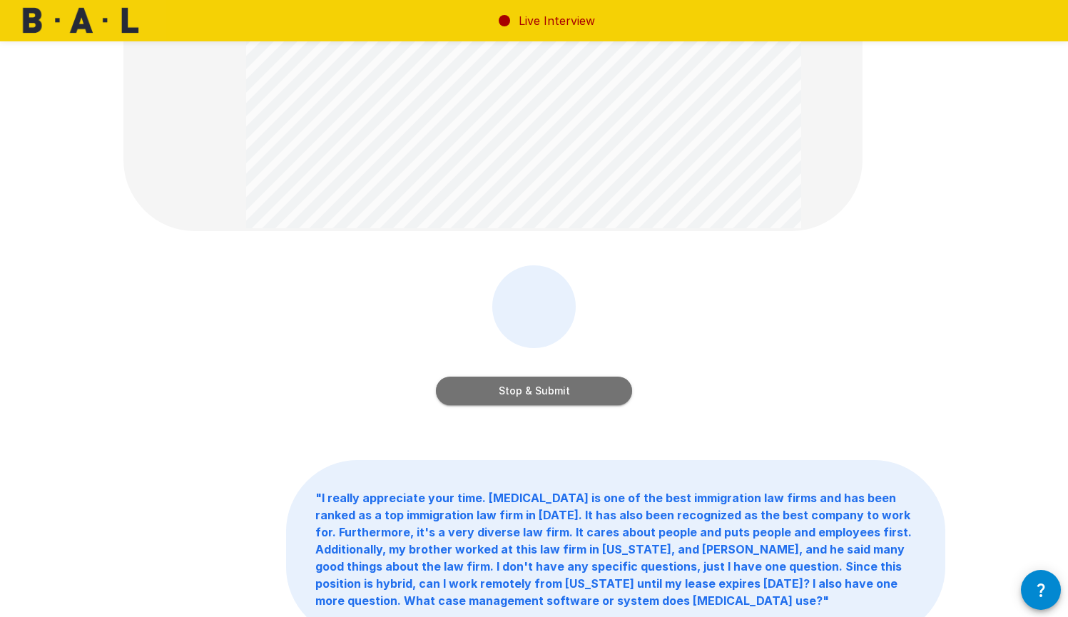
click at [534, 392] on button "Stop & Submit" at bounding box center [534, 391] width 196 height 29
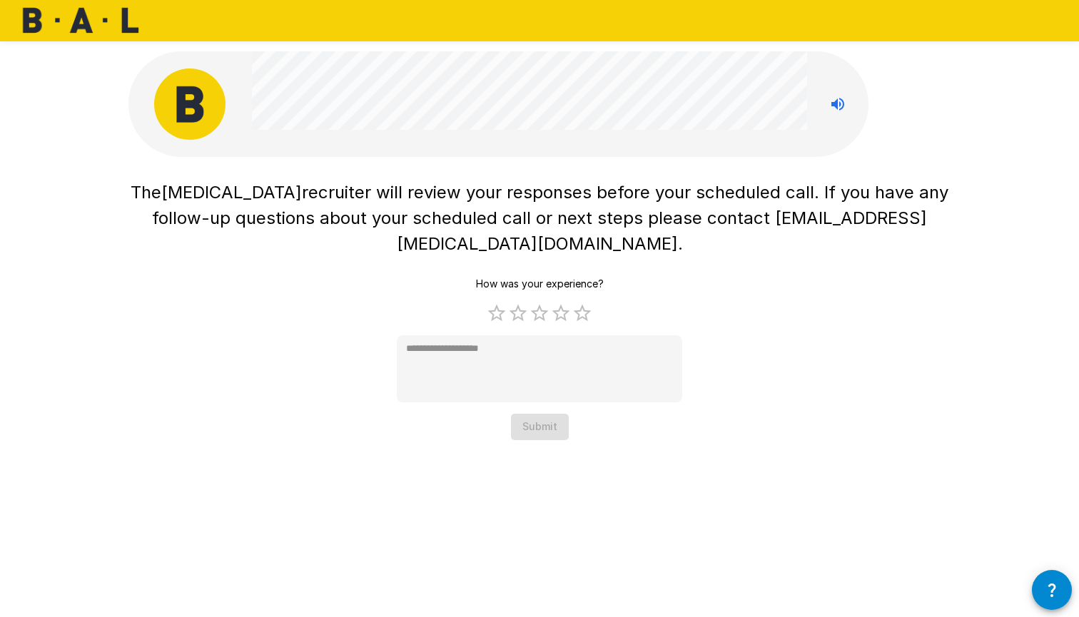
scroll to position [0, 0]
click at [583, 303] on label "5 Stars" at bounding box center [582, 313] width 21 height 21
type textarea "*"
